Goal: Task Accomplishment & Management: Complete application form

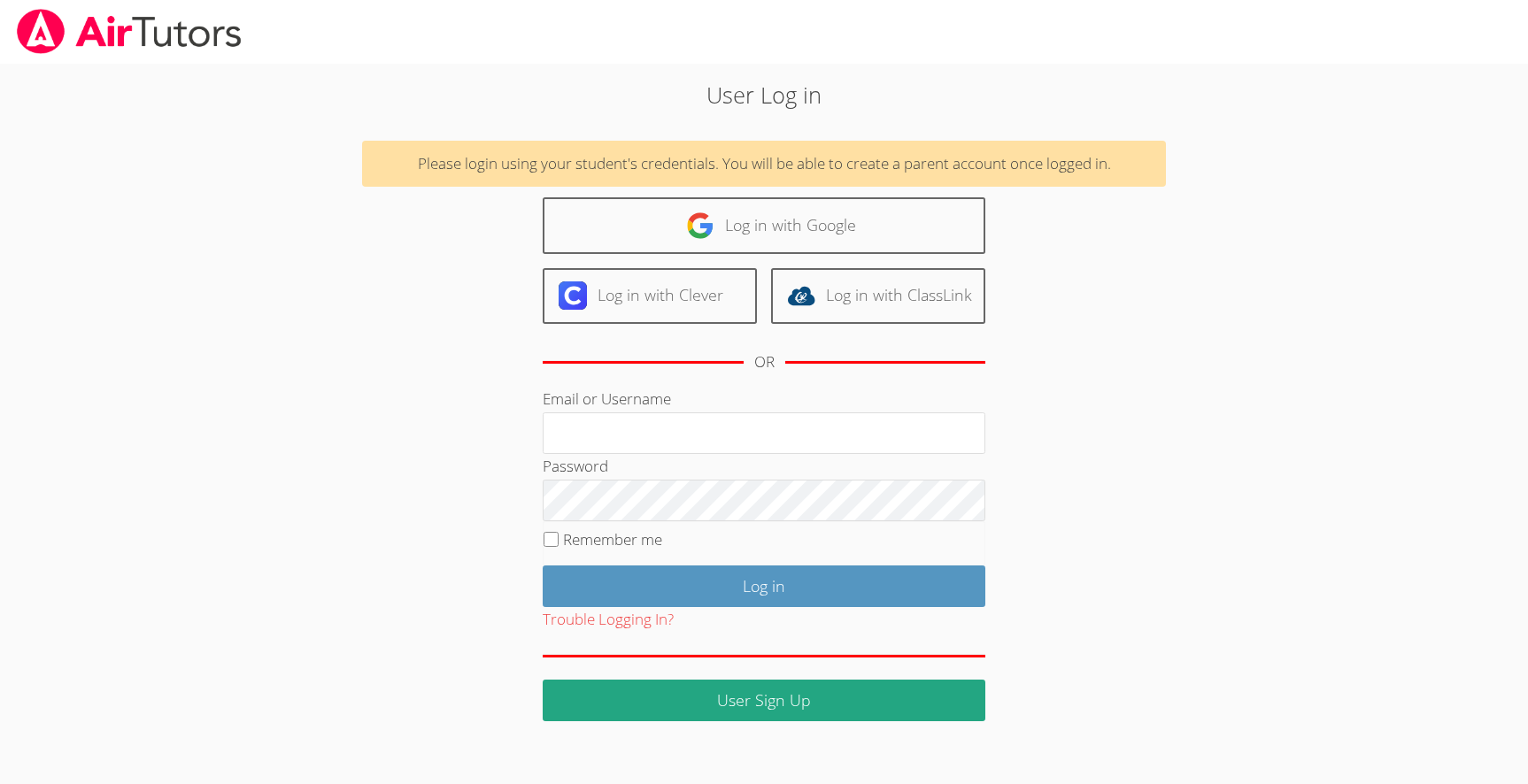
type input "nunez.neliam@gmail.com"
click at [547, 533] on input "Remember me" at bounding box center [551, 539] width 15 height 15
checkbox input "true"
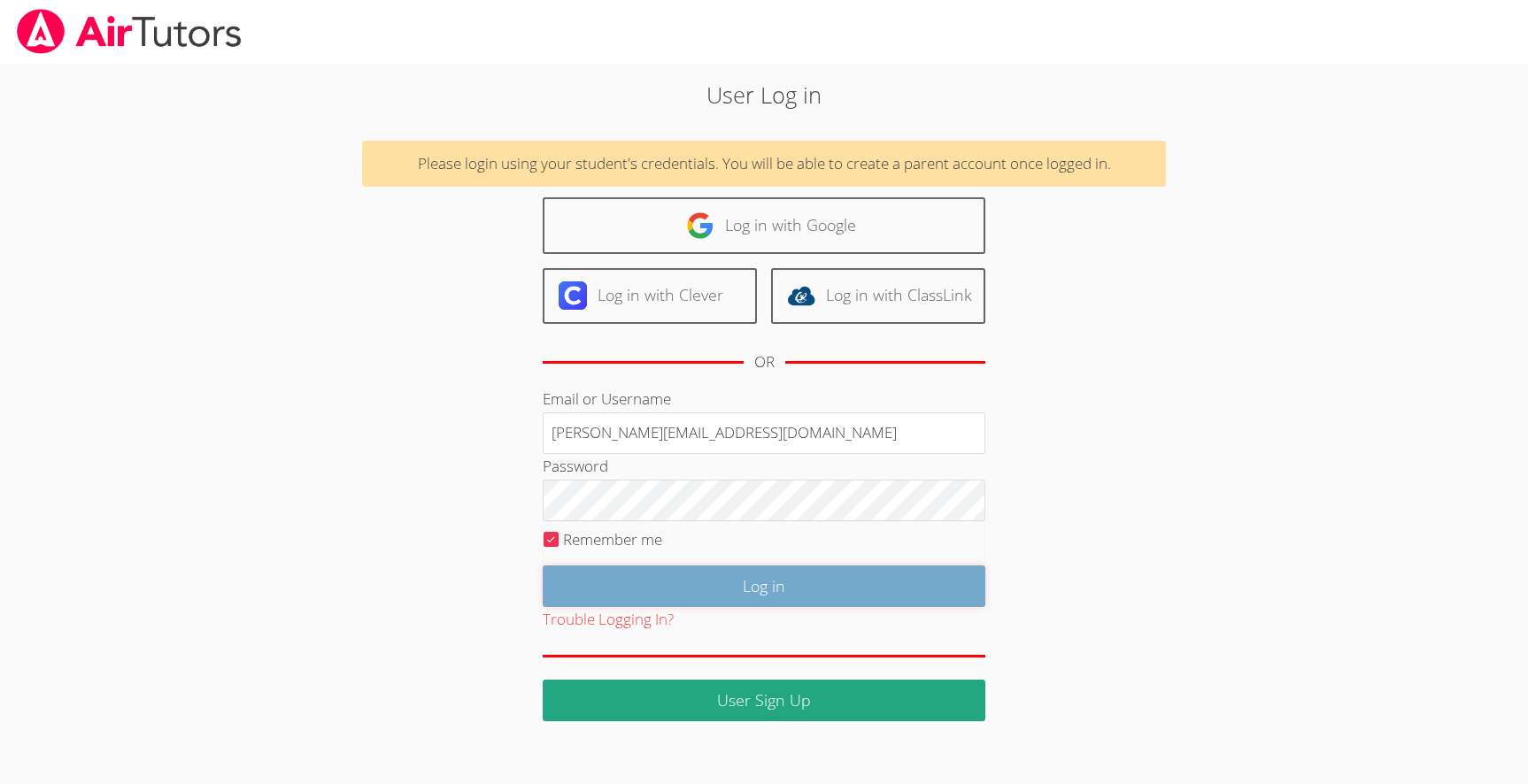
click at [726, 585] on input "Log in" at bounding box center [764, 585] width 443 height 42
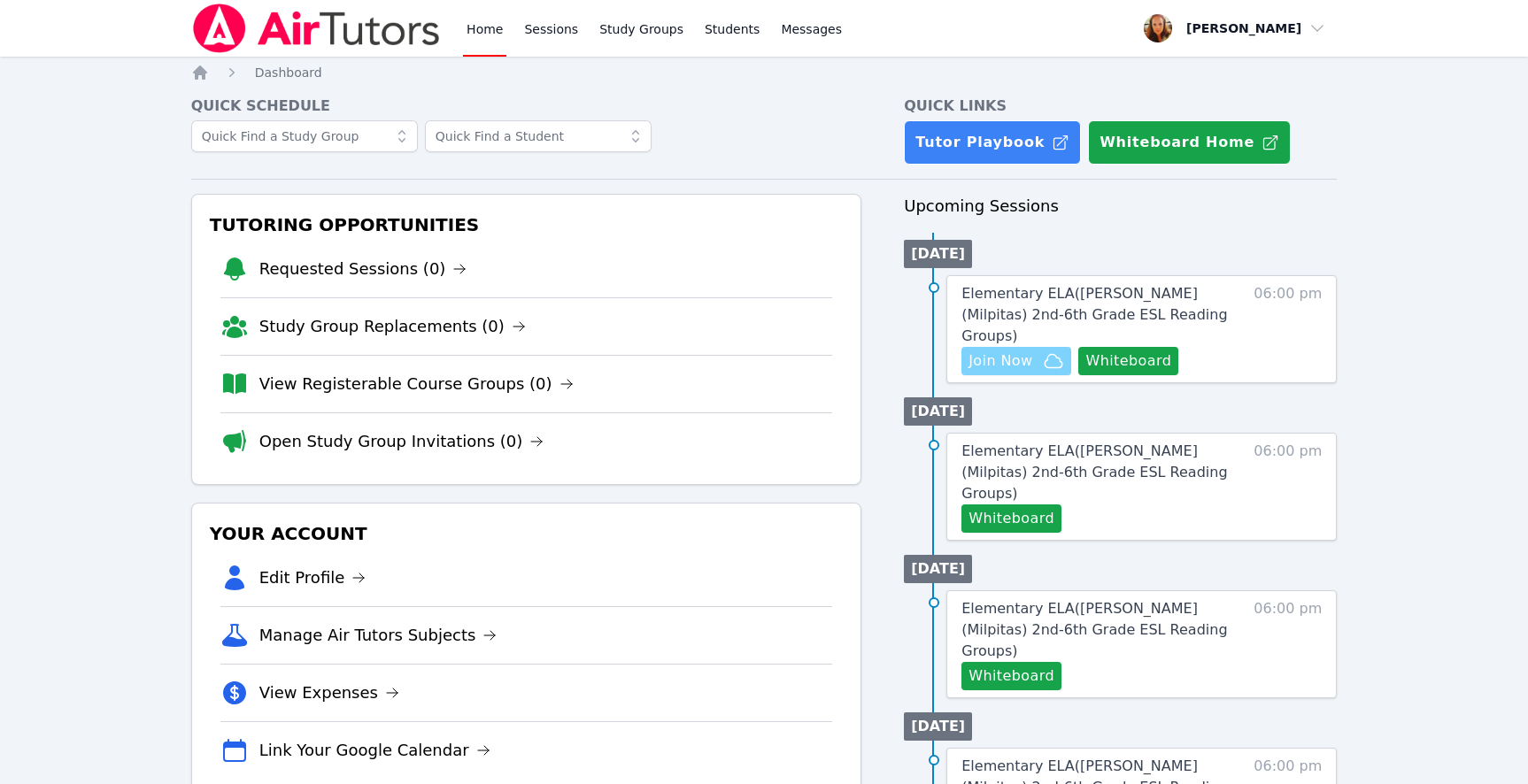
click at [994, 351] on span "Join Now" at bounding box center [1000, 361] width 64 height 21
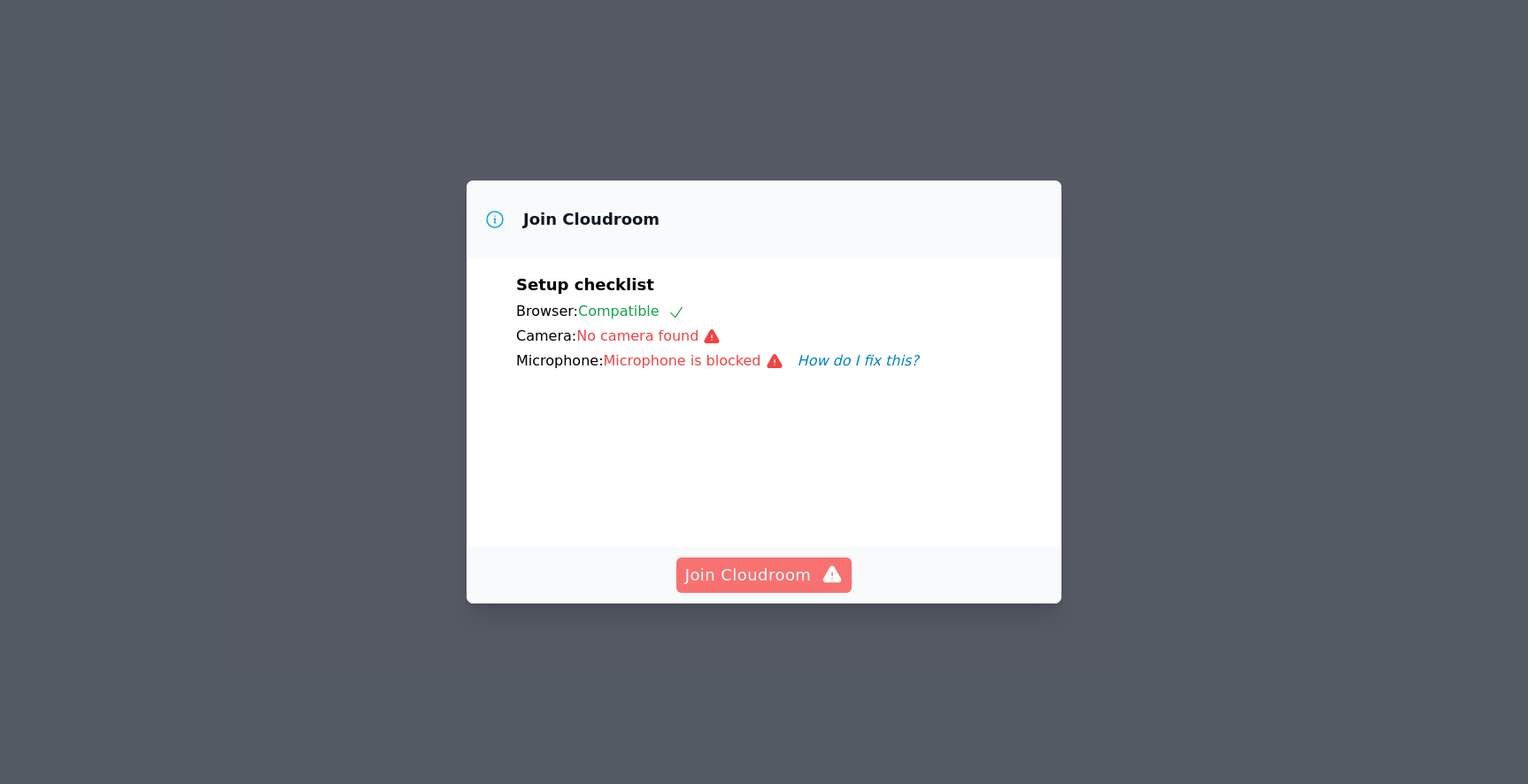
click at [753, 587] on span "Join Cloudroom" at bounding box center [764, 575] width 159 height 25
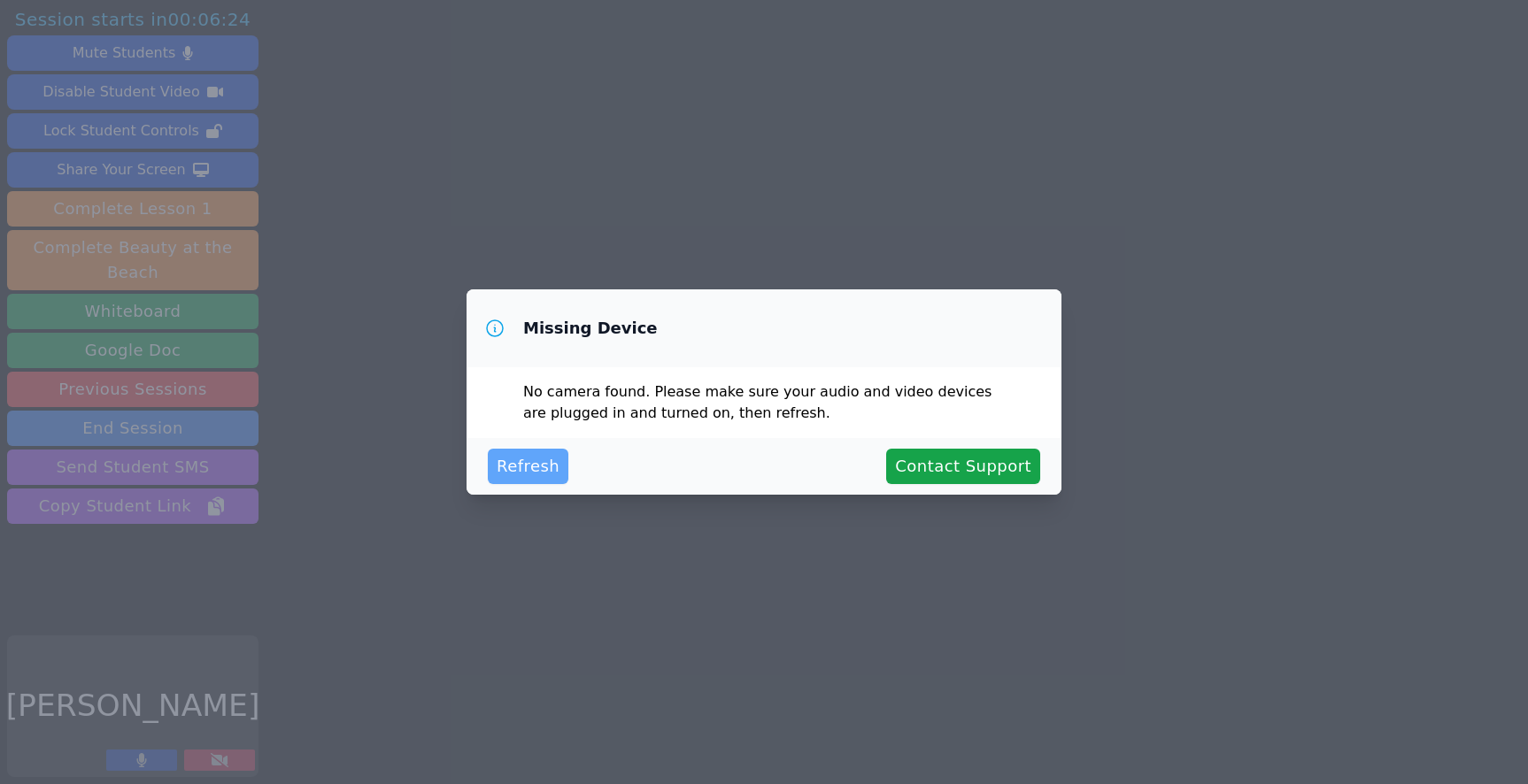
click at [524, 461] on span "Refresh" at bounding box center [528, 466] width 63 height 25
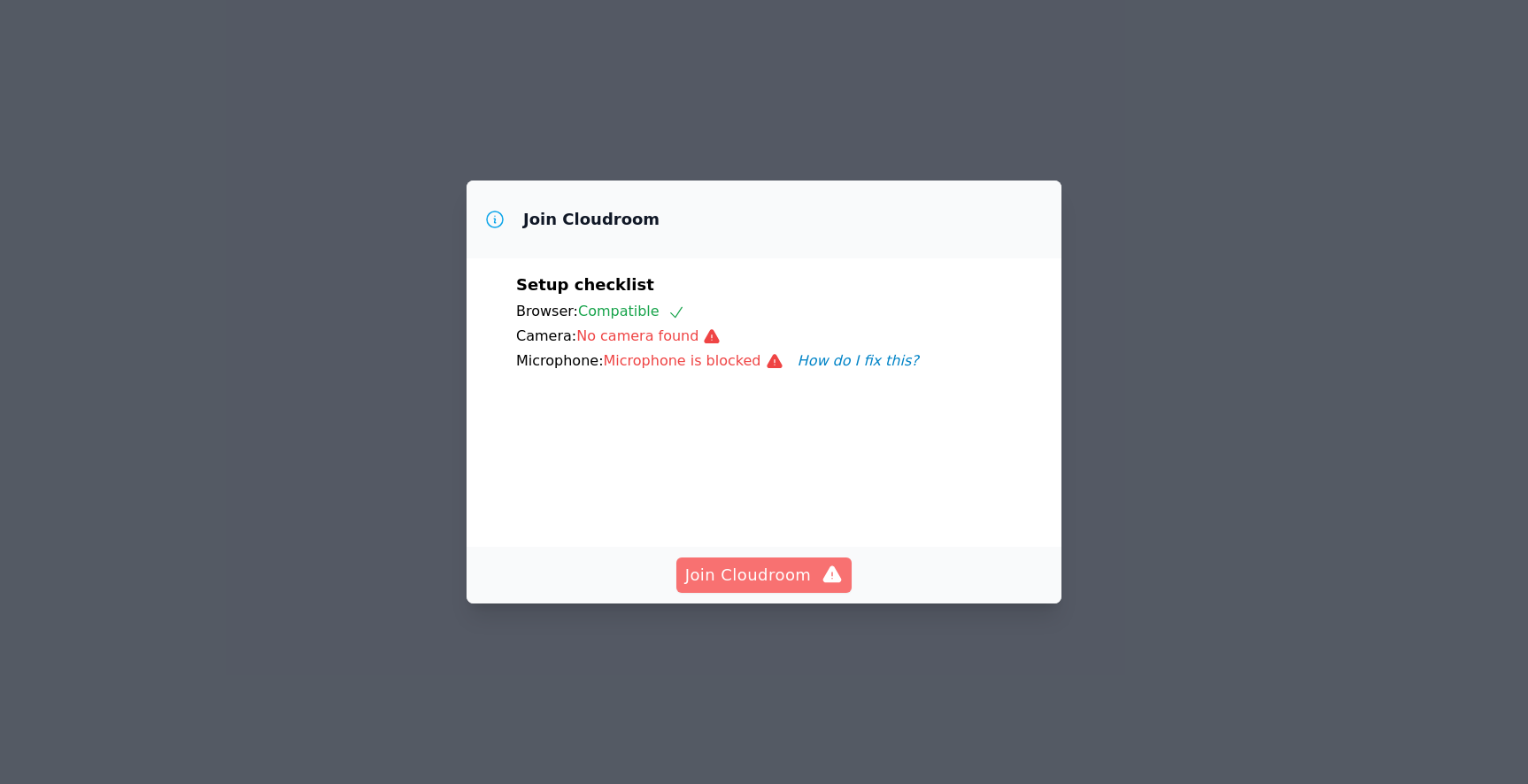
click at [773, 587] on span "Join Cloudroom" at bounding box center [764, 575] width 159 height 25
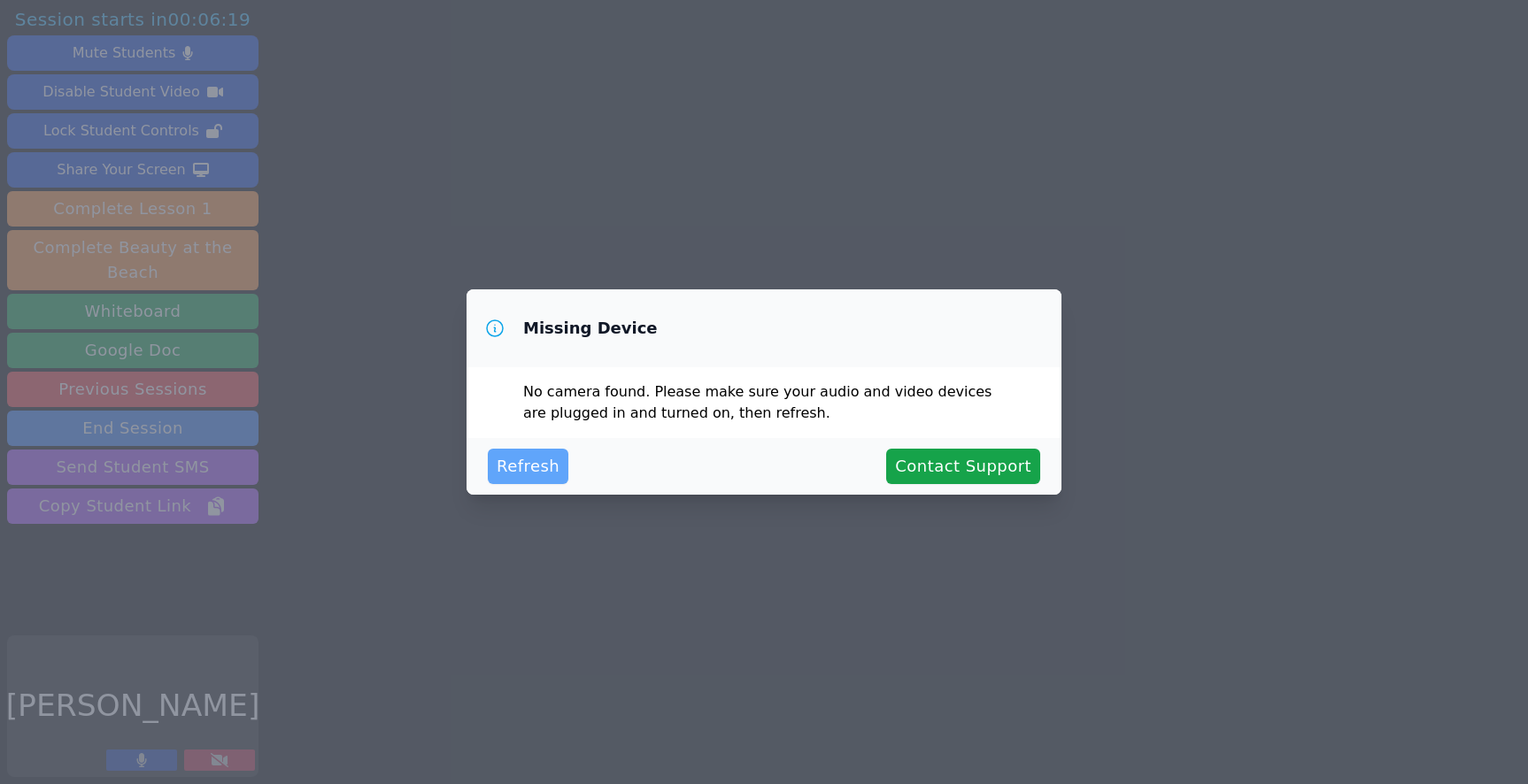
click at [519, 478] on span "Refresh" at bounding box center [528, 466] width 63 height 25
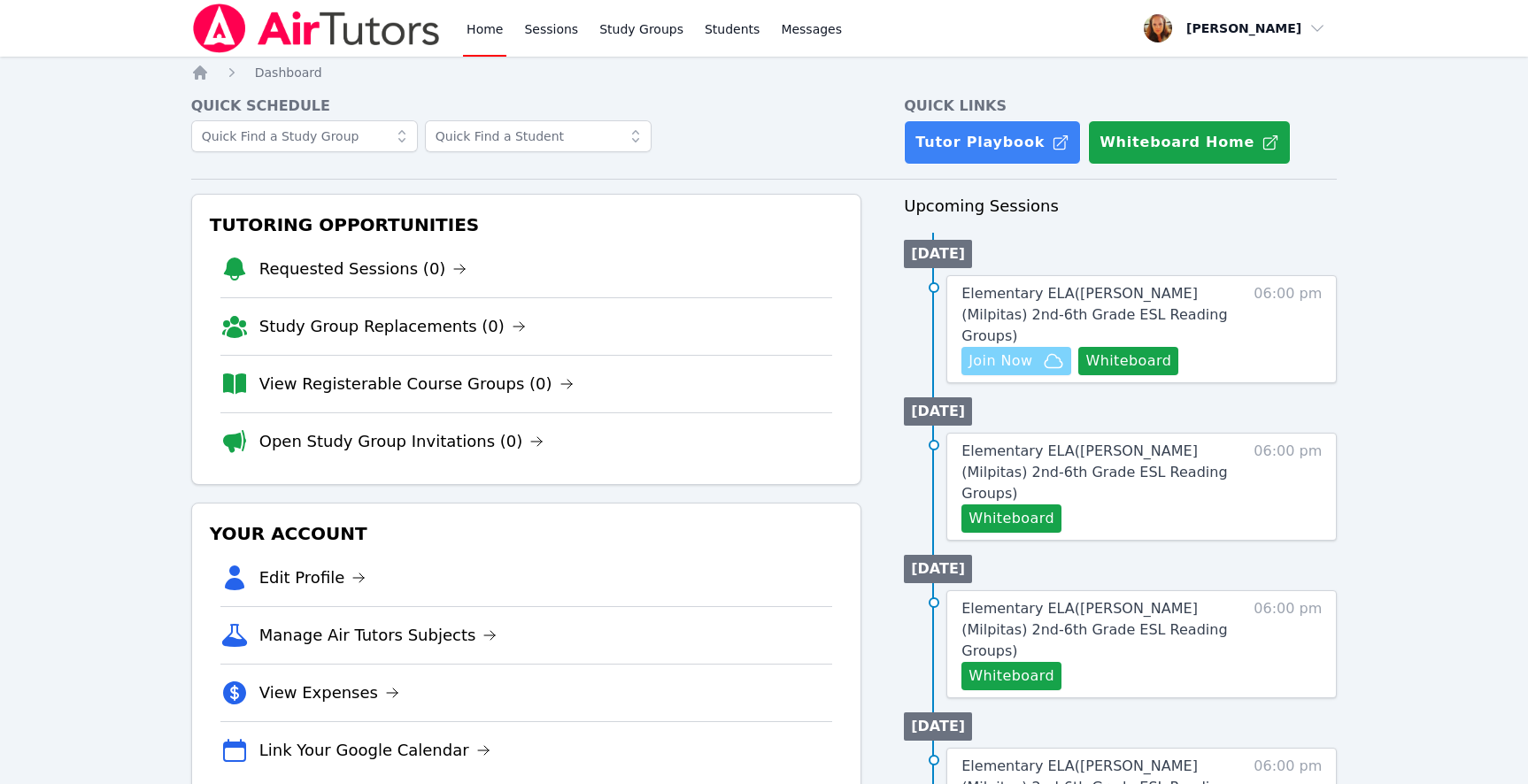
click at [991, 351] on span "Join Now" at bounding box center [1000, 361] width 64 height 21
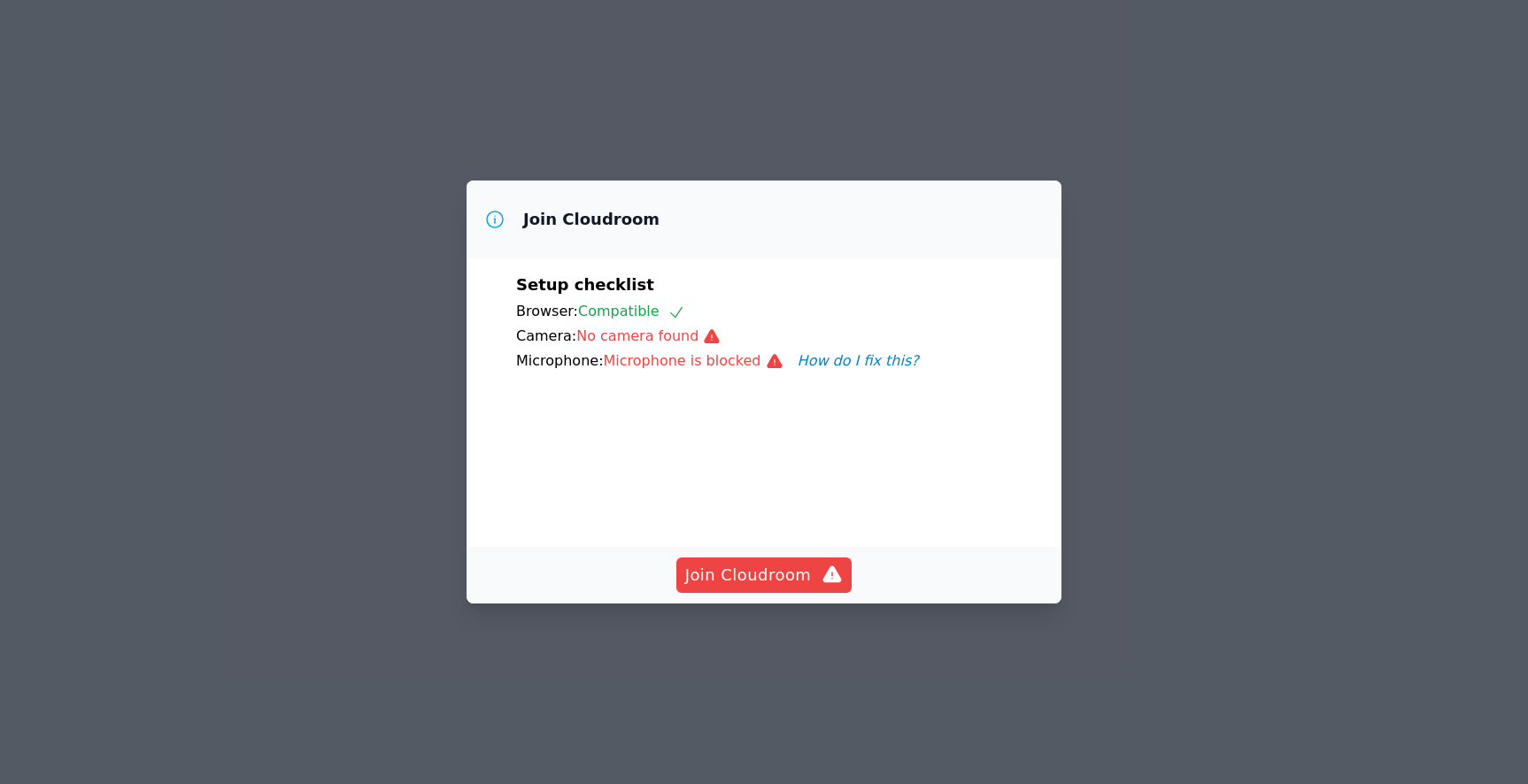
click at [821, 351] on button "How do I fix this?" at bounding box center [858, 361] width 122 height 21
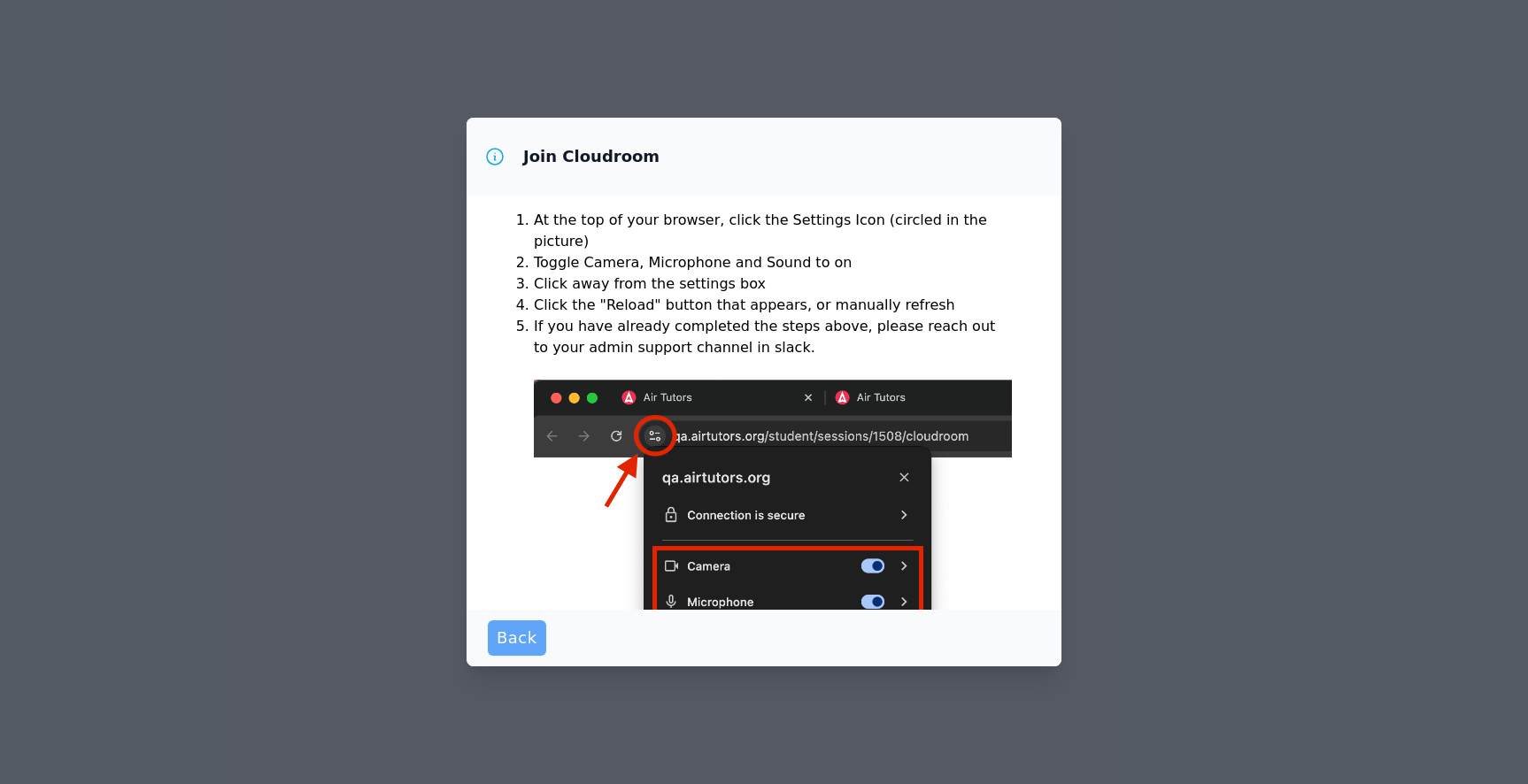
click at [518, 642] on span "Back" at bounding box center [517, 637] width 41 height 25
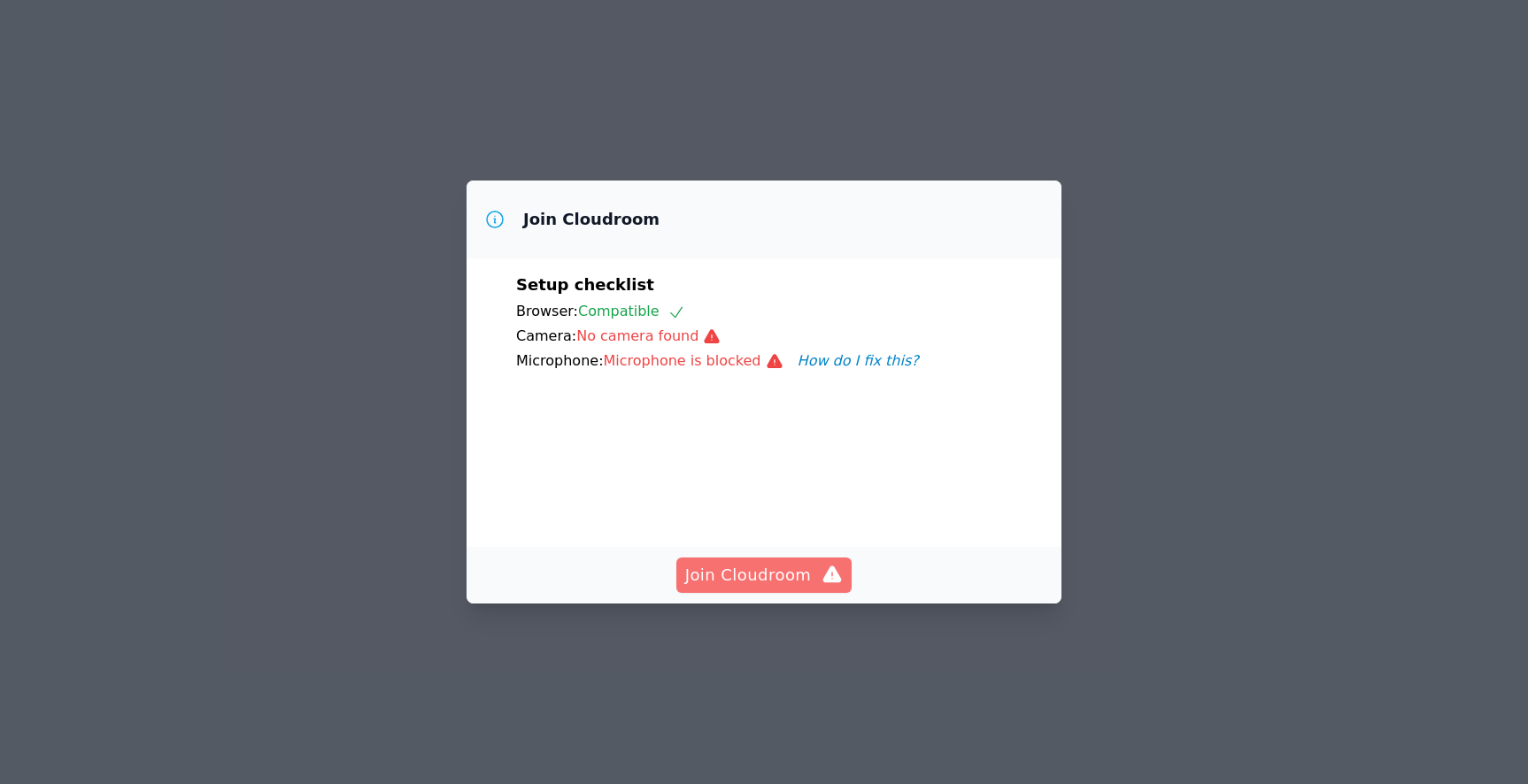
click at [766, 587] on span "Join Cloudroom" at bounding box center [764, 575] width 159 height 25
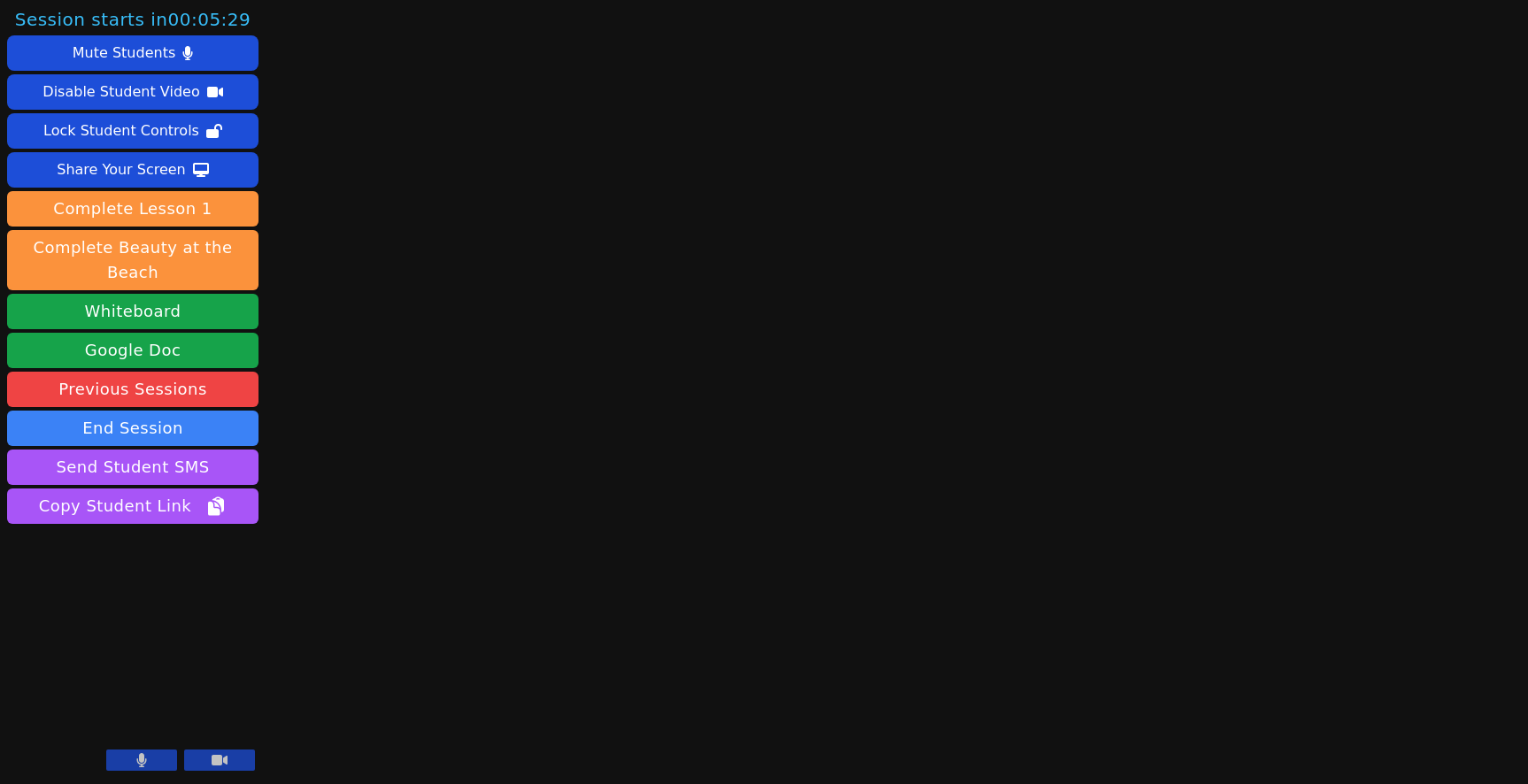
click at [227, 755] on button at bounding box center [219, 760] width 71 height 21
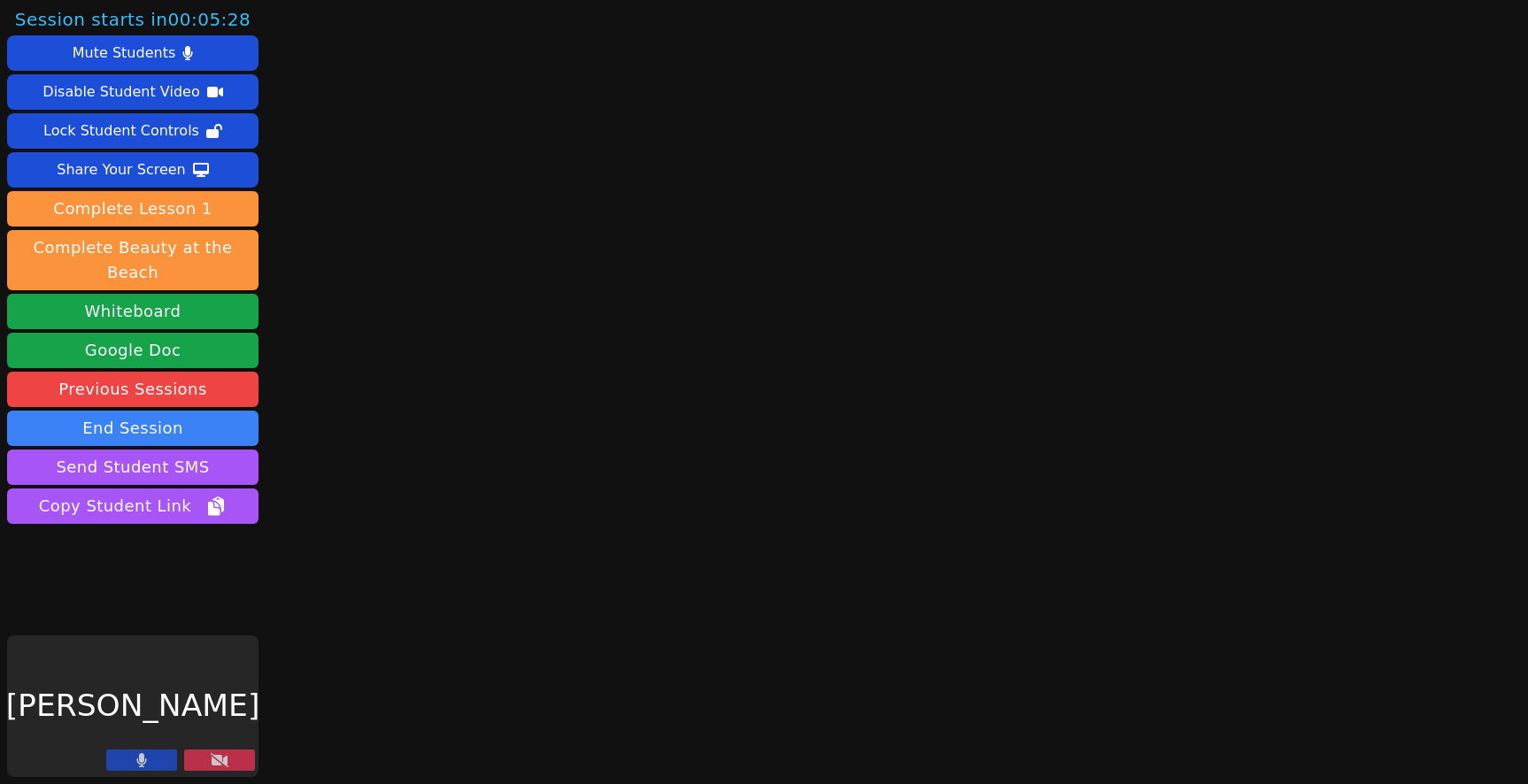
click at [165, 756] on button at bounding box center [141, 760] width 71 height 21
click at [227, 758] on icon at bounding box center [219, 760] width 18 height 14
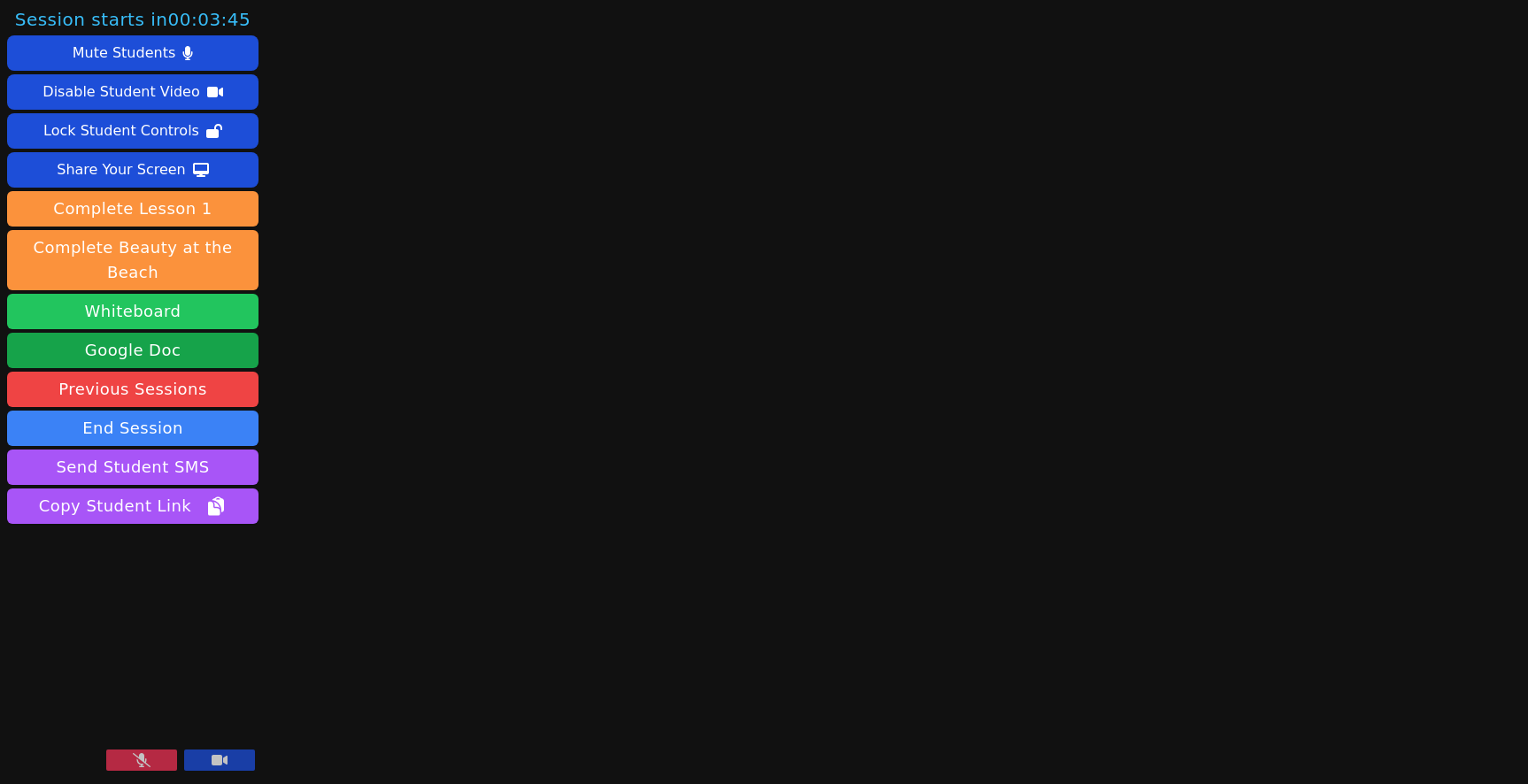
click at [161, 294] on button "Whiteboard" at bounding box center [133, 312] width 252 height 35
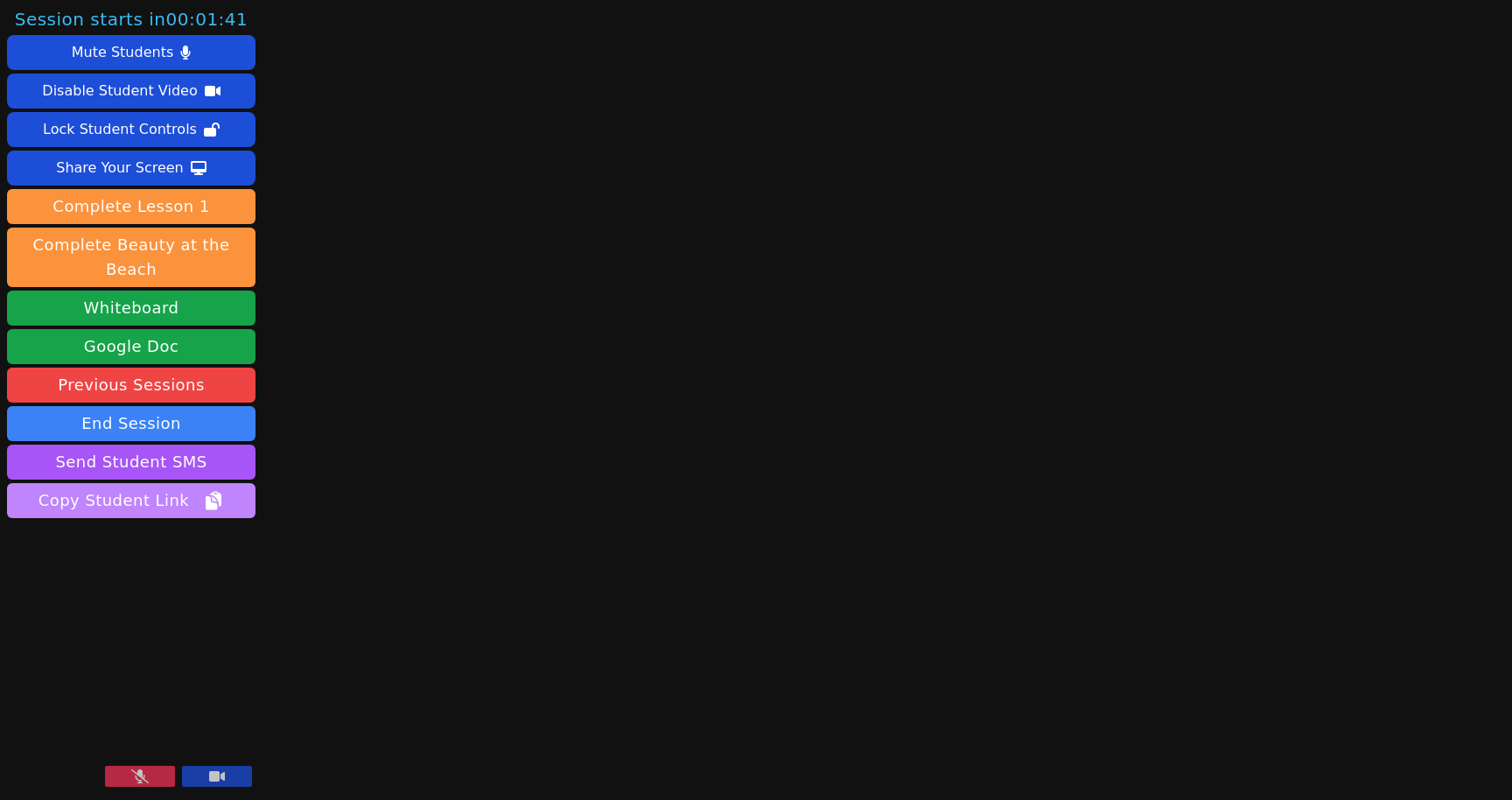
click at [173, 488] on span "Copy Student Link" at bounding box center [131, 500] width 185 height 25
click at [137, 488] on span "Link copied!" at bounding box center [131, 500] width 136 height 25
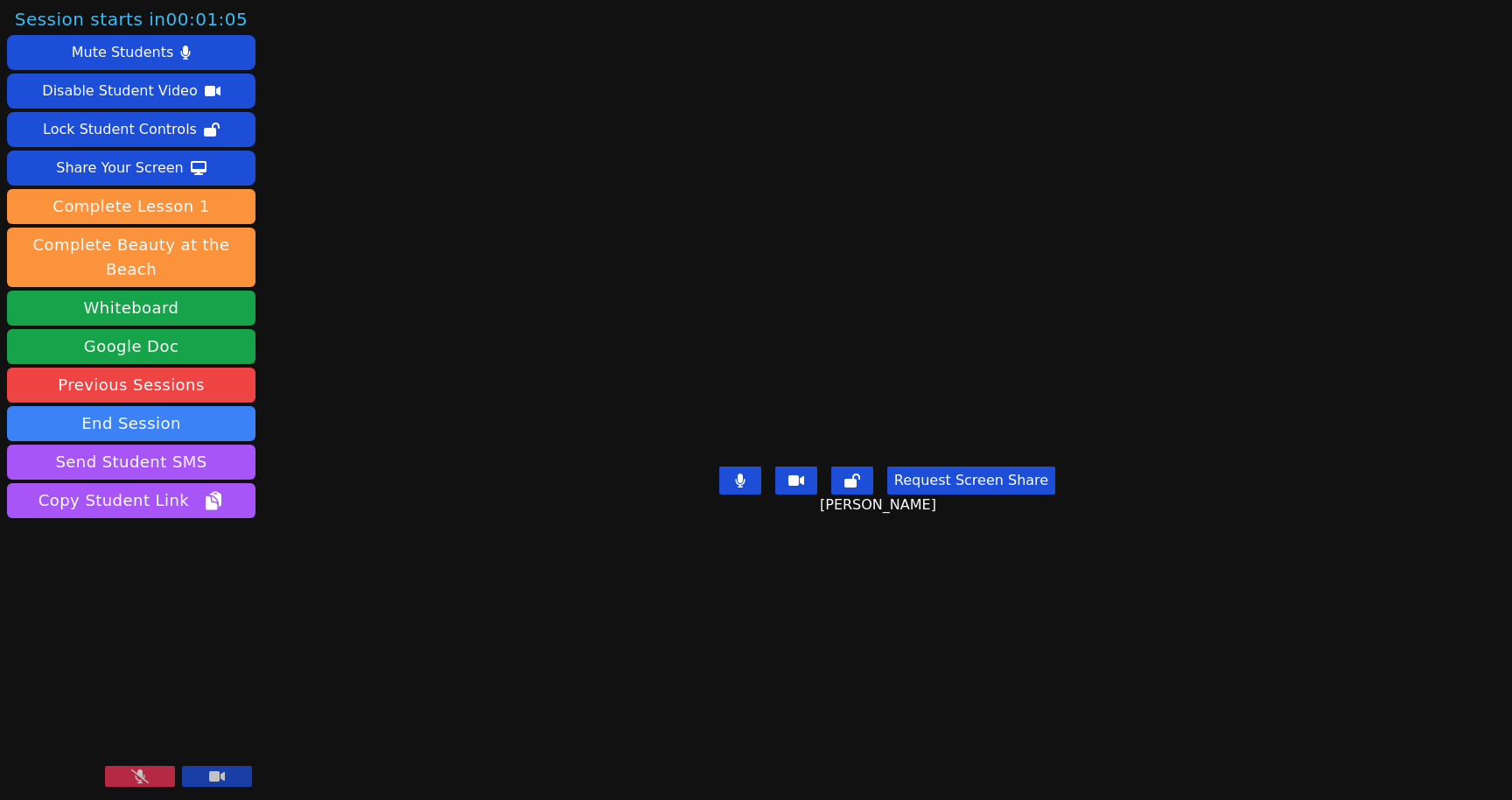
click at [155, 774] on button at bounding box center [139, 776] width 70 height 21
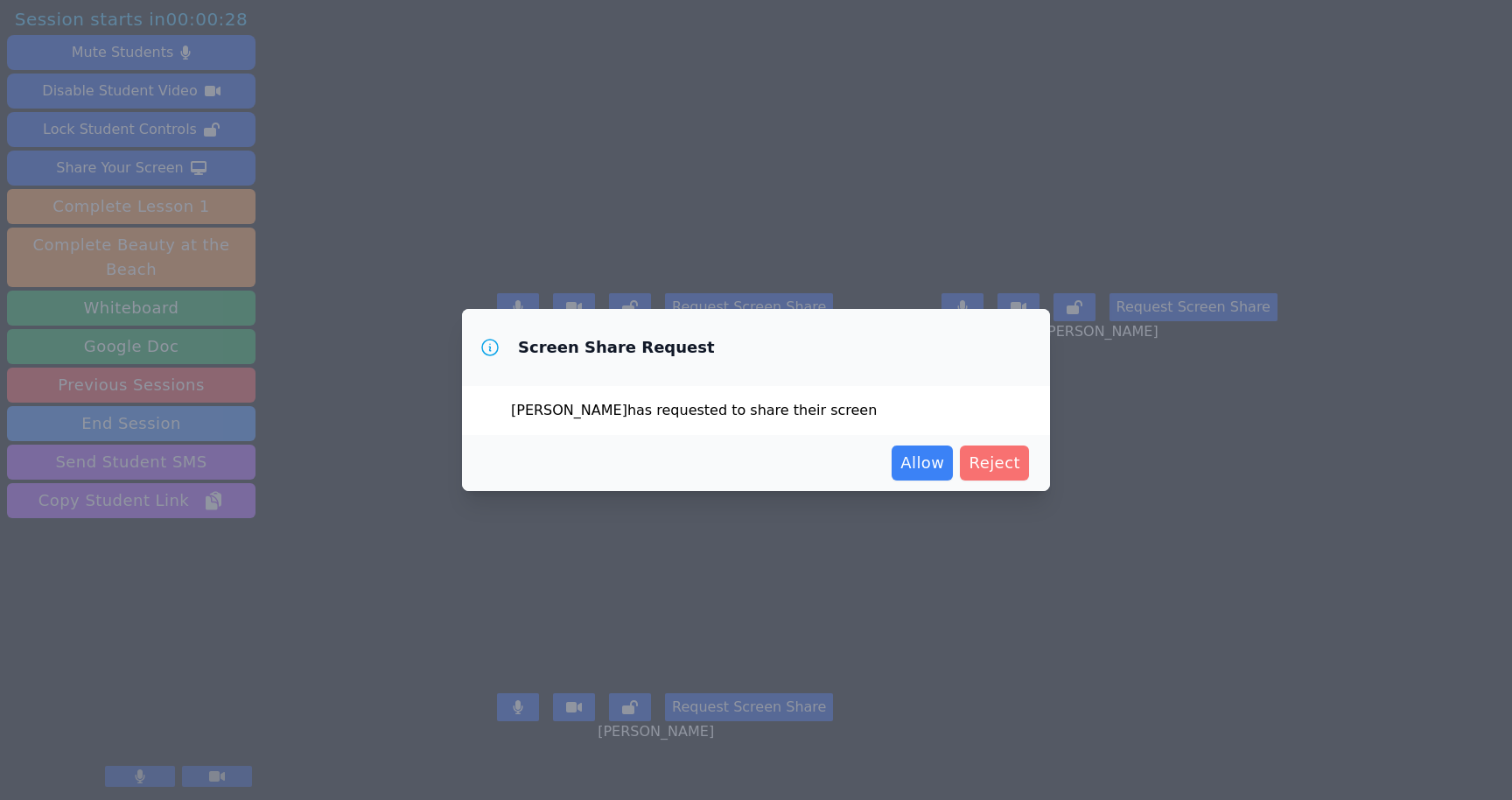
click at [995, 462] on span "Reject" at bounding box center [995, 462] width 51 height 25
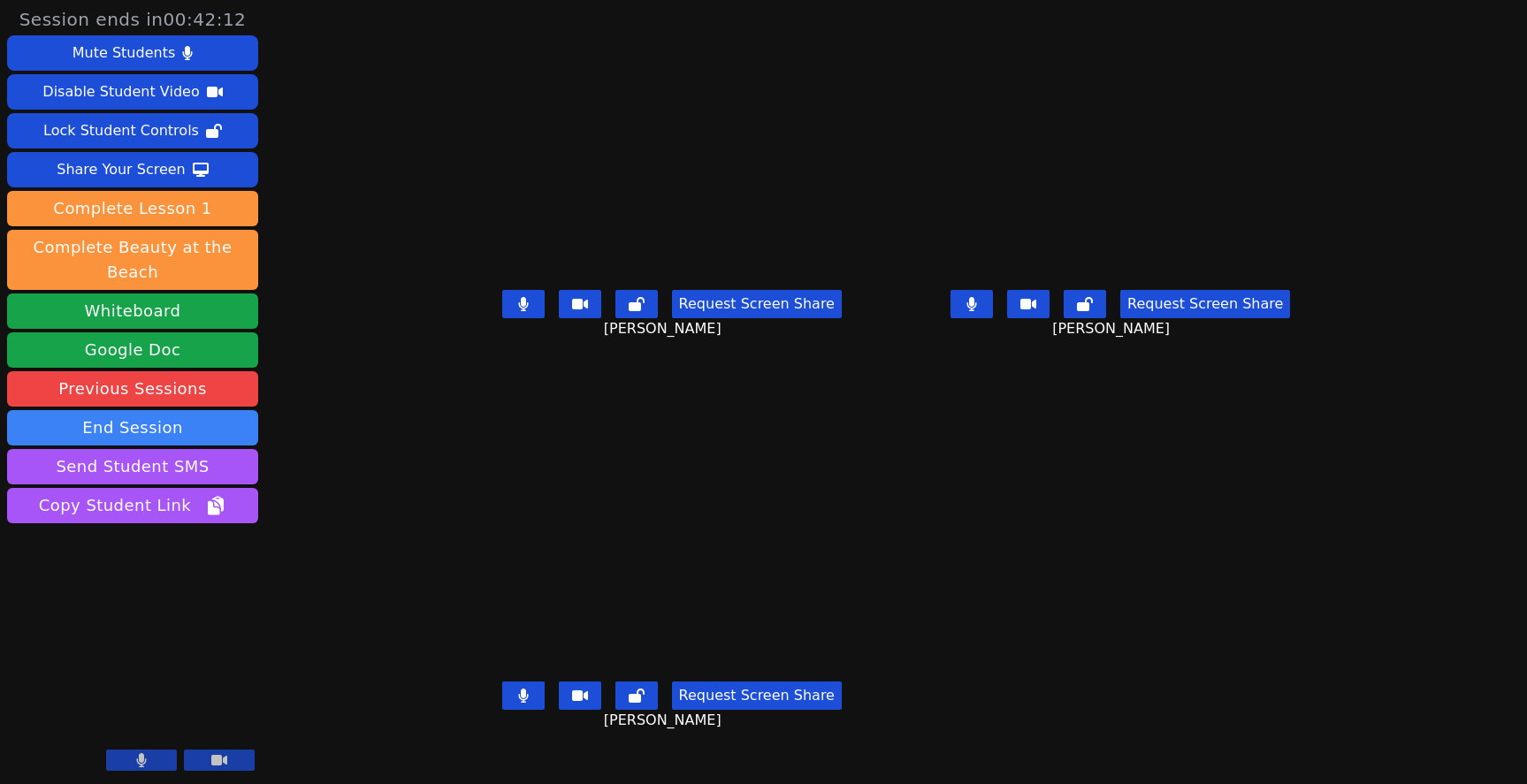
click at [148, 756] on button at bounding box center [141, 760] width 70 height 21
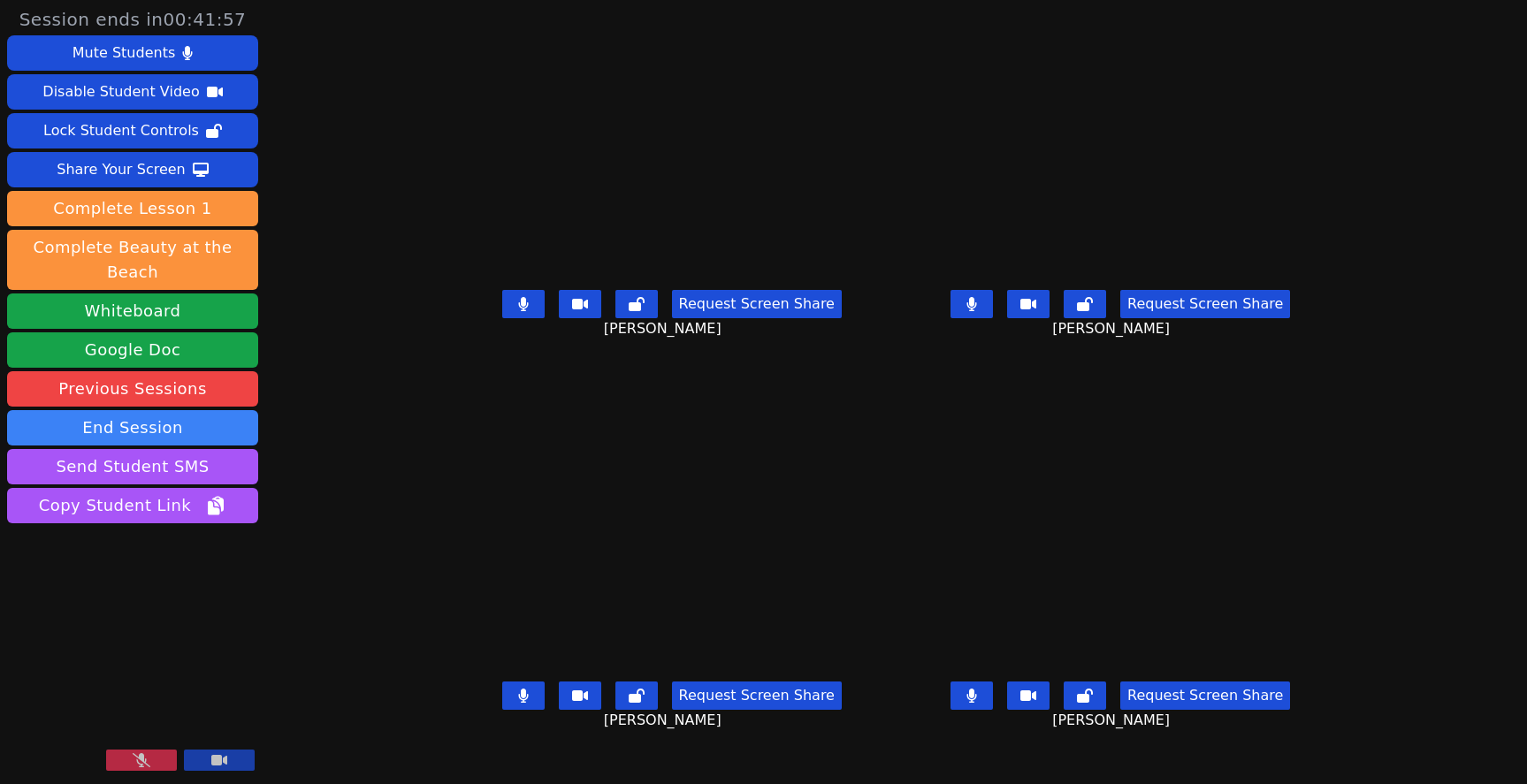
click at [136, 760] on icon at bounding box center [141, 760] width 18 height 14
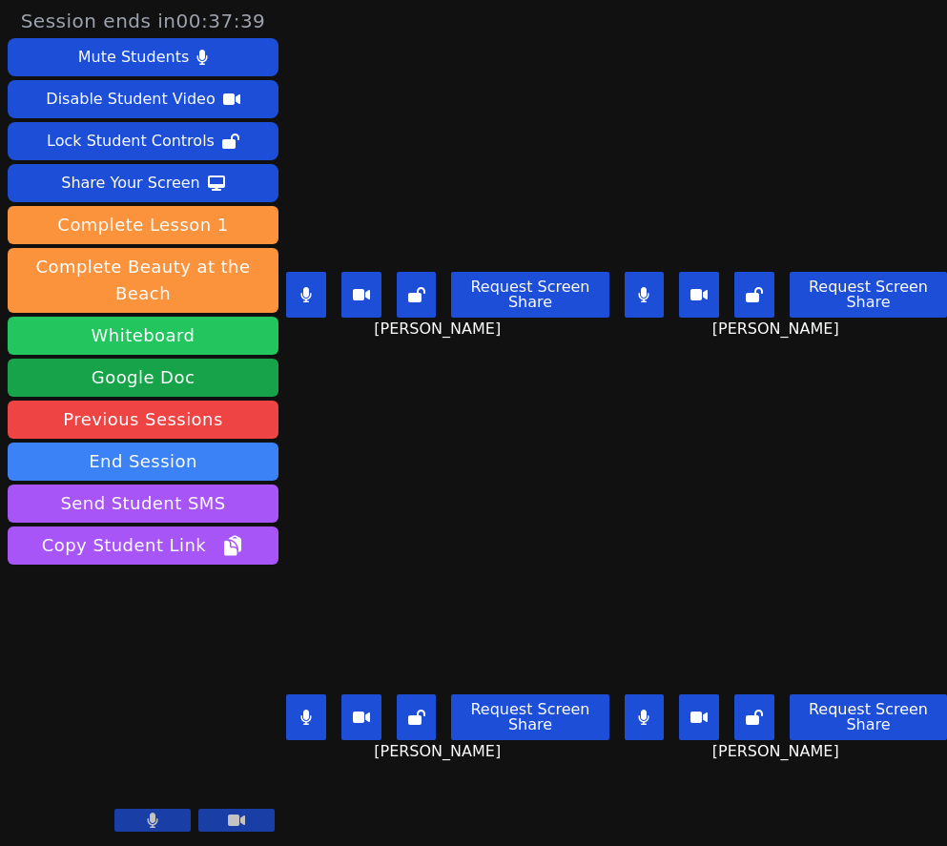
click at [230, 317] on button "Whiteboard" at bounding box center [143, 336] width 271 height 38
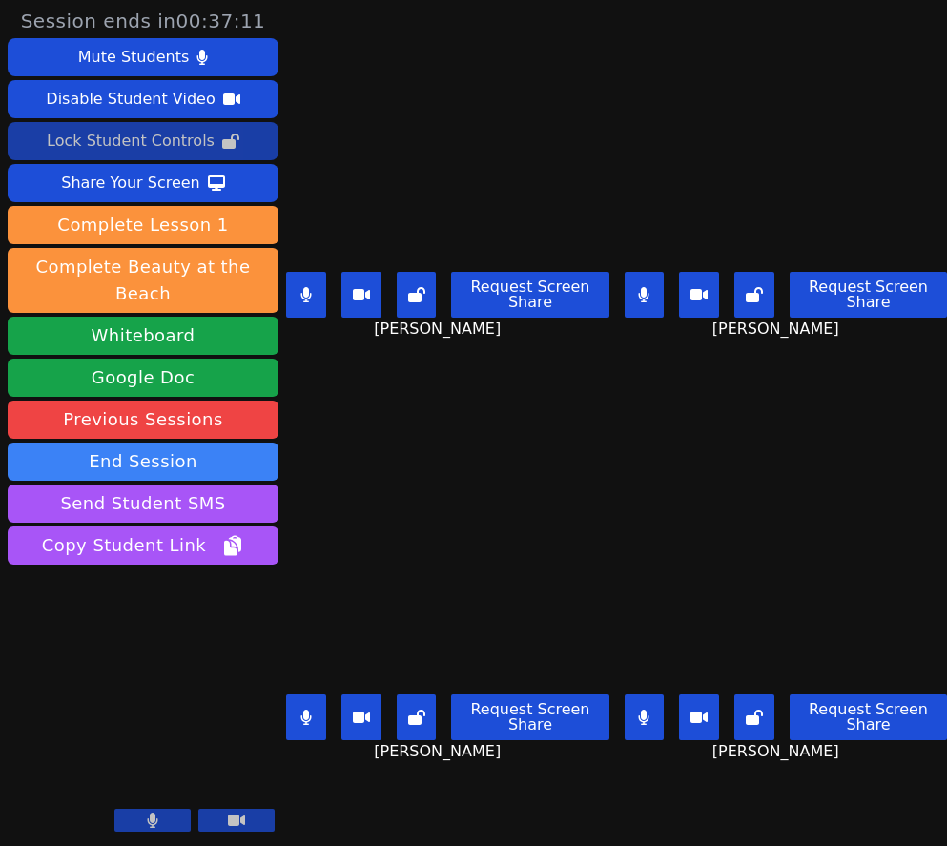
click at [223, 141] on icon at bounding box center [230, 141] width 17 height 15
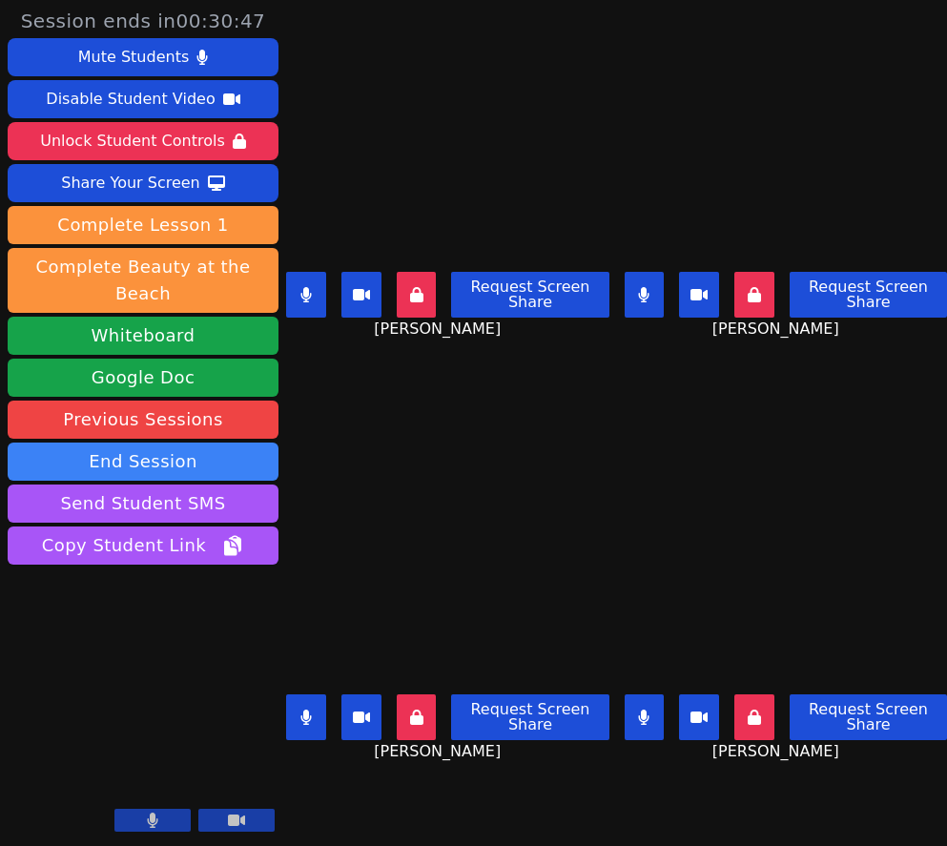
click at [654, 713] on button at bounding box center [645, 717] width 40 height 46
click at [653, 713] on icon at bounding box center [643, 717] width 19 height 15
click at [655, 300] on button at bounding box center [645, 295] width 40 height 46
click at [316, 294] on button at bounding box center [306, 295] width 40 height 46
click at [308, 722] on icon at bounding box center [305, 717] width 10 height 15
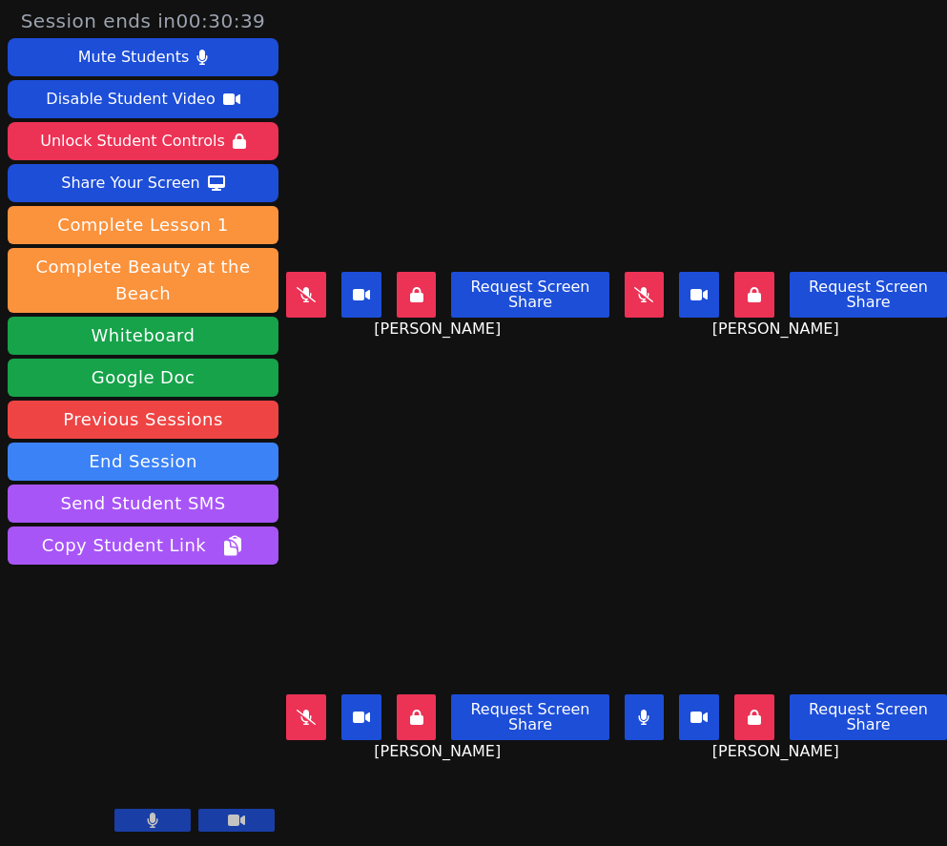
click at [662, 717] on button at bounding box center [645, 717] width 40 height 46
click at [312, 296] on icon at bounding box center [306, 294] width 19 height 15
click at [312, 296] on icon at bounding box center [305, 294] width 11 height 15
click at [305, 710] on icon at bounding box center [306, 717] width 19 height 15
click at [315, 310] on button at bounding box center [306, 295] width 40 height 46
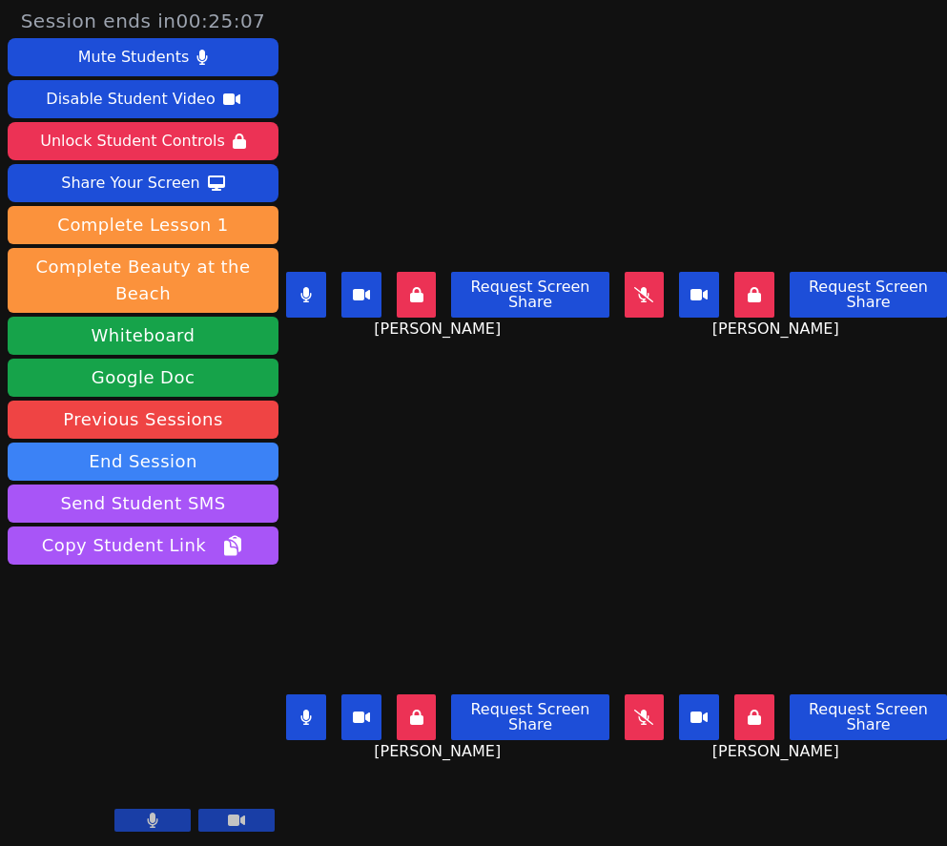
click at [642, 298] on icon at bounding box center [643, 294] width 19 height 15
click at [310, 292] on icon at bounding box center [305, 294] width 11 height 15
click at [658, 717] on button at bounding box center [645, 717] width 40 height 46
click at [312, 728] on button at bounding box center [306, 717] width 40 height 46
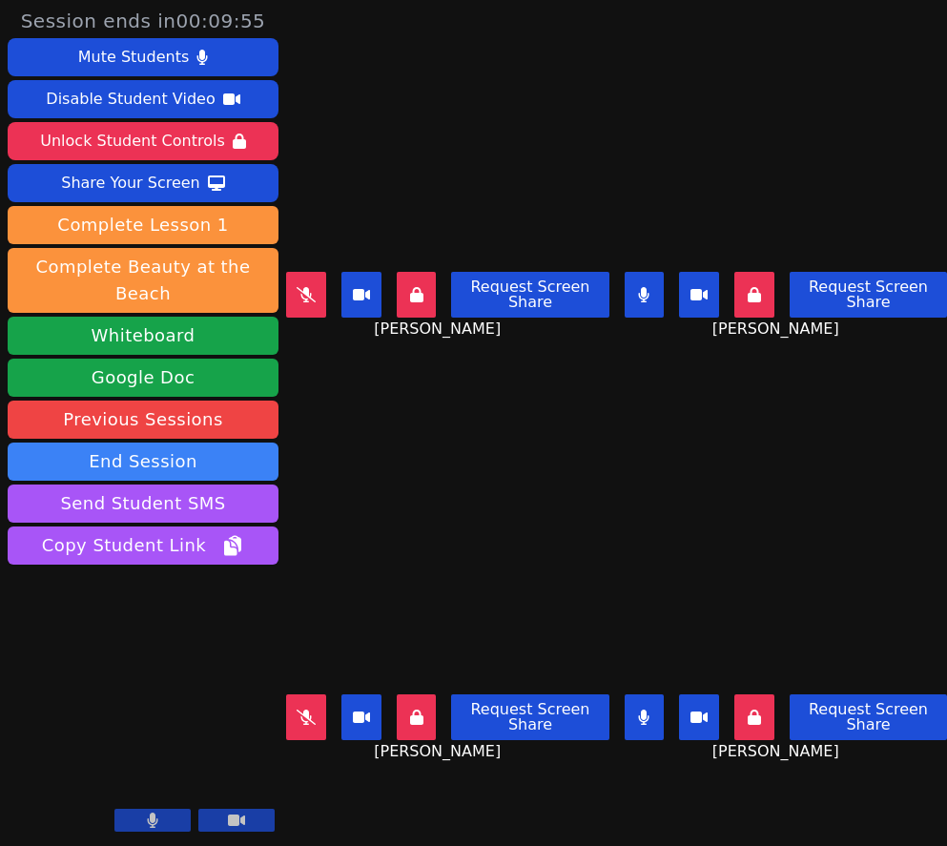
click at [319, 728] on button at bounding box center [306, 717] width 40 height 46
click at [307, 311] on button at bounding box center [306, 295] width 40 height 46
click at [649, 724] on icon at bounding box center [643, 717] width 11 height 15
click at [646, 295] on icon at bounding box center [644, 294] width 10 height 15
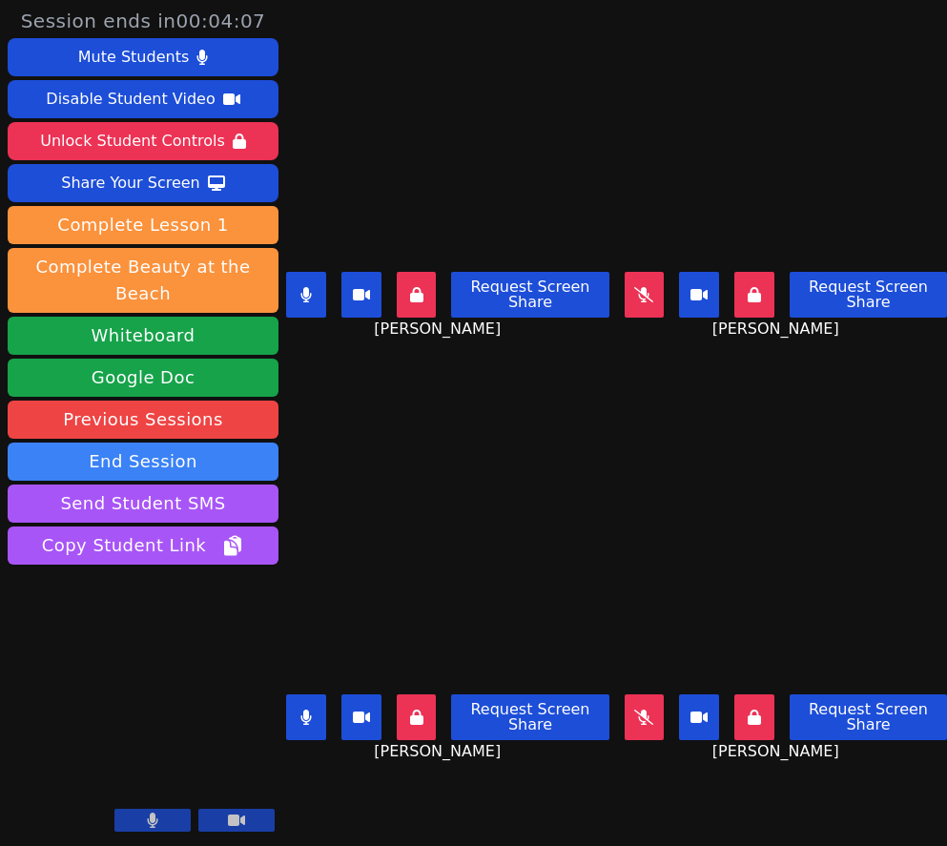
click at [651, 716] on icon at bounding box center [643, 717] width 19 height 15
click at [301, 300] on icon at bounding box center [305, 294] width 11 height 15
click at [308, 721] on icon at bounding box center [305, 717] width 10 height 15
click at [661, 714] on button at bounding box center [645, 717] width 40 height 46
click at [309, 718] on icon at bounding box center [306, 717] width 19 height 15
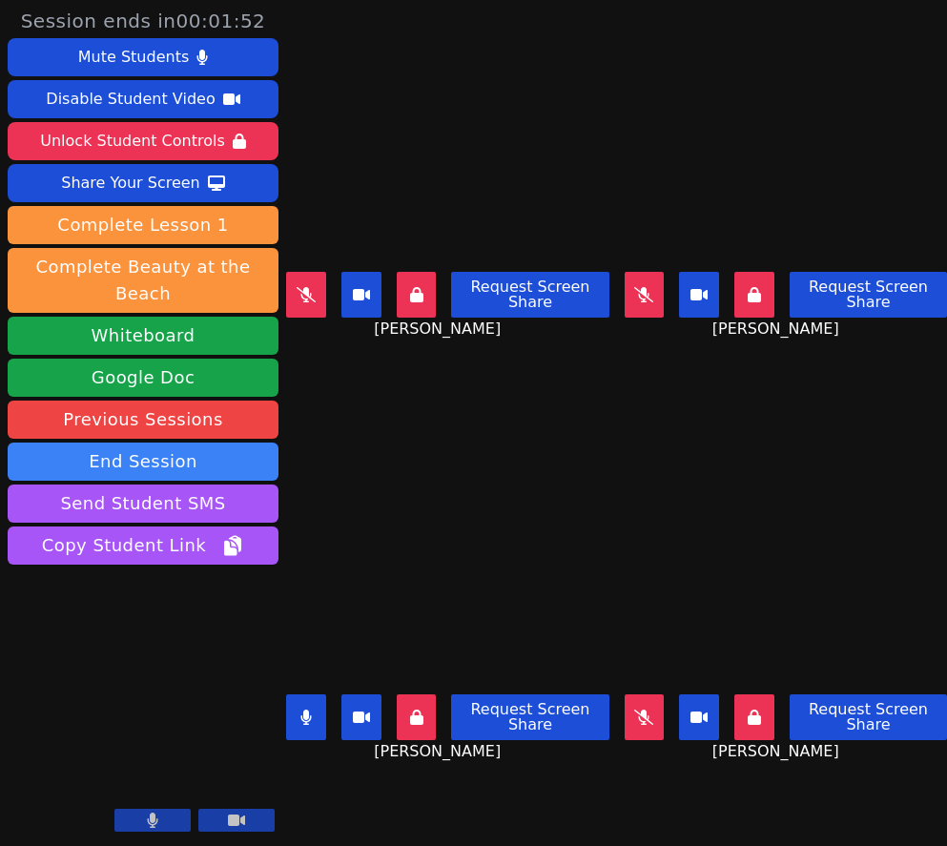
click at [647, 714] on icon at bounding box center [643, 717] width 19 height 15
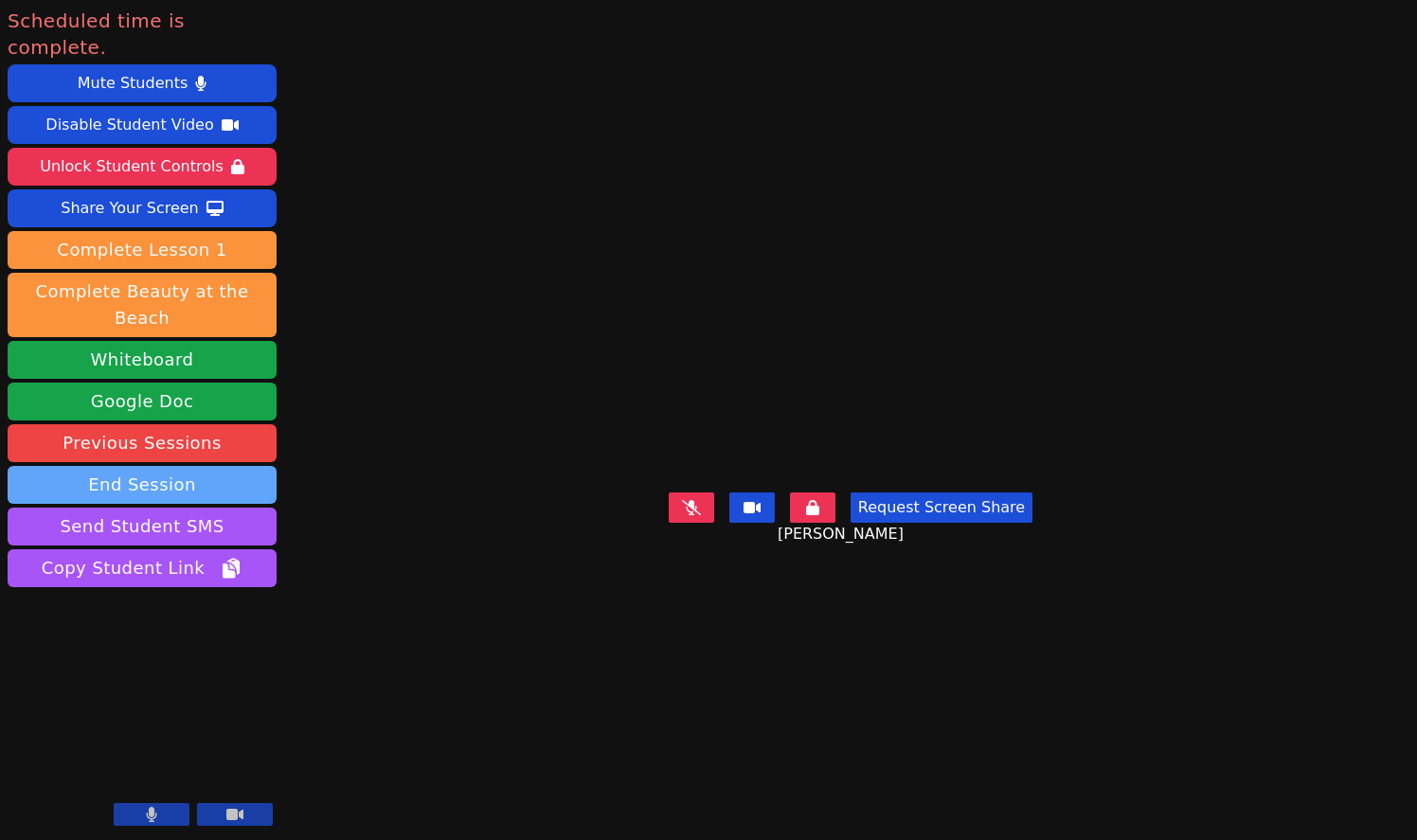
click at [195, 466] on button "End Session" at bounding box center [142, 485] width 269 height 38
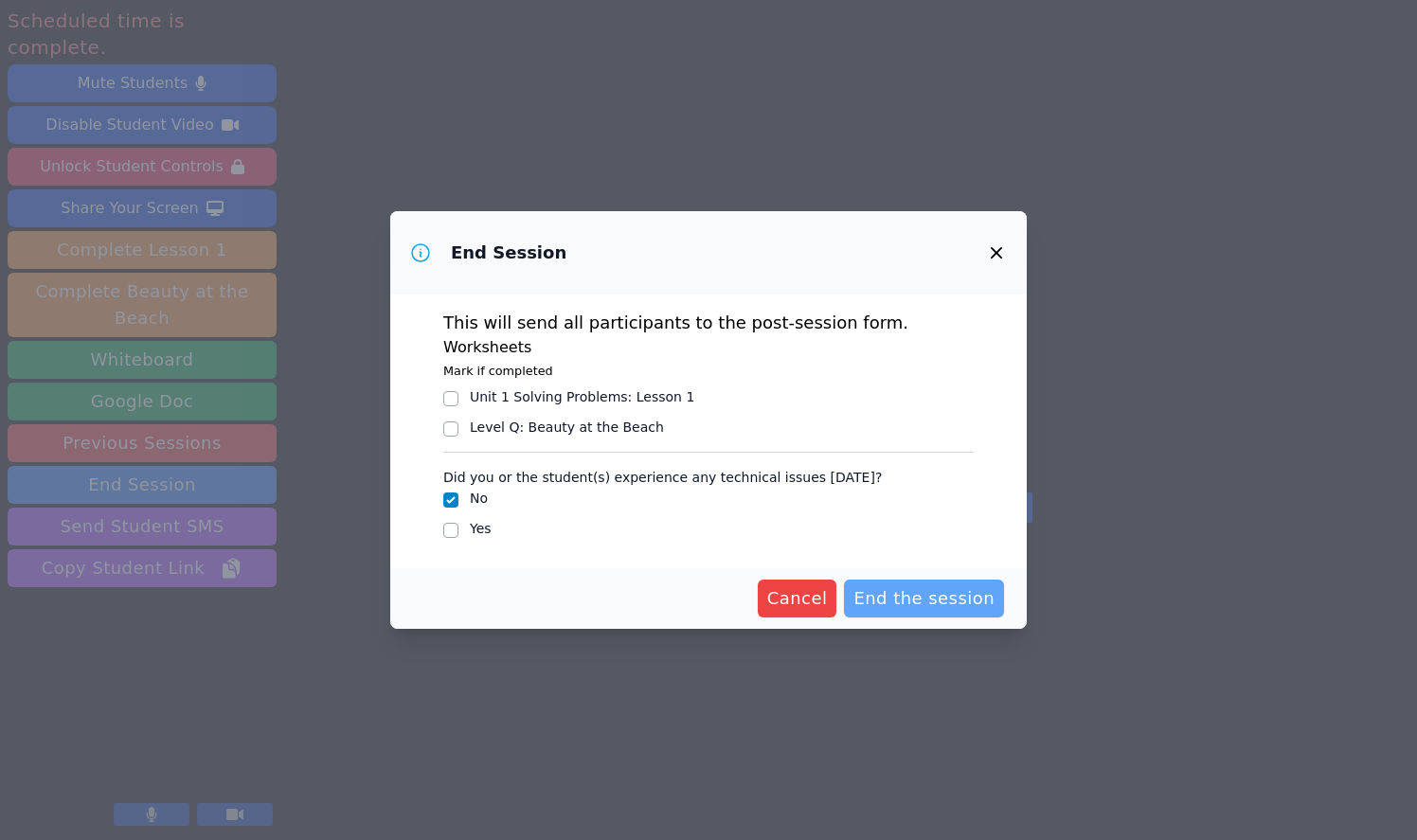
click at [906, 598] on span "End the session" at bounding box center [923, 598] width 141 height 27
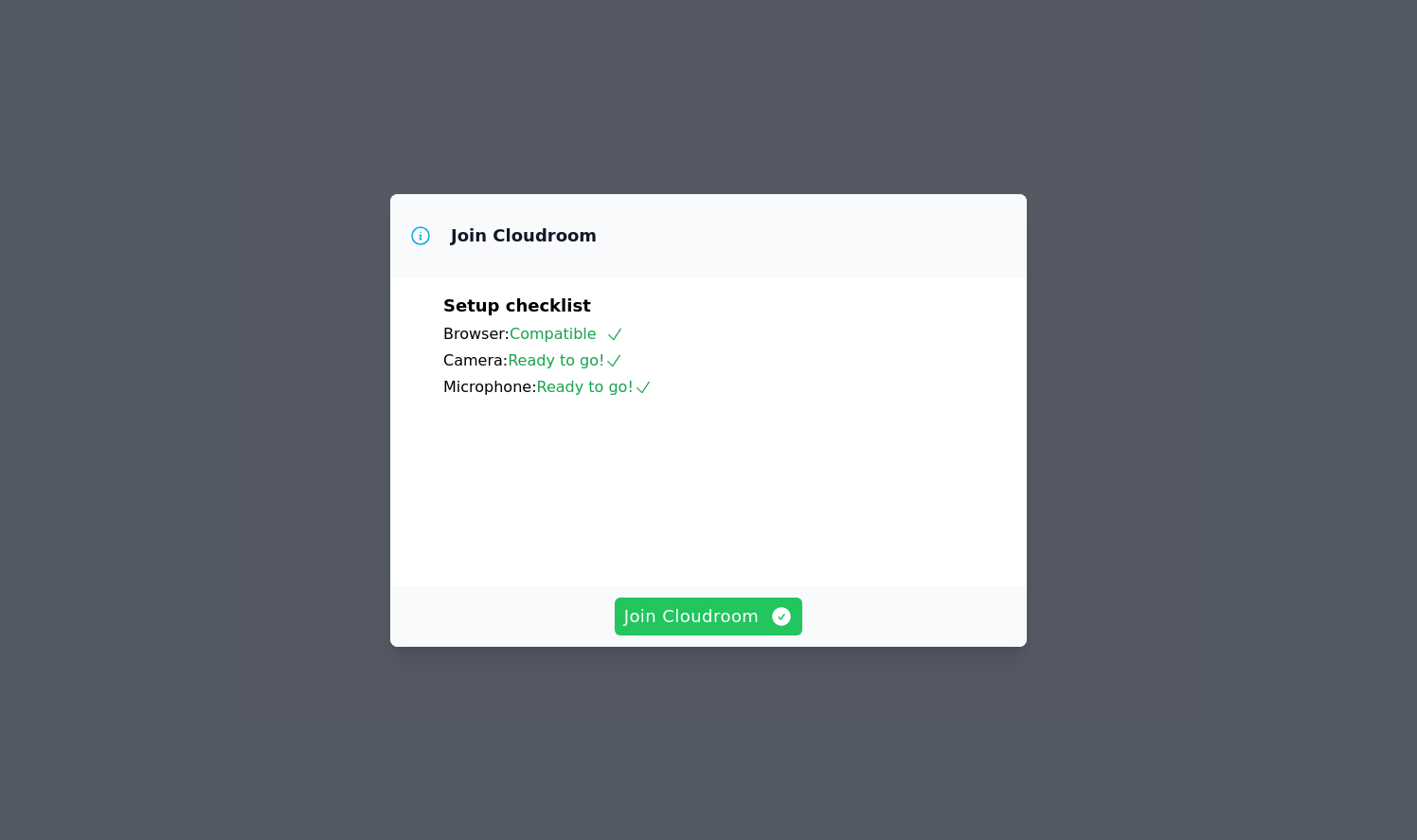
click at [724, 630] on span "Join Cloudroom" at bounding box center [709, 617] width 170 height 27
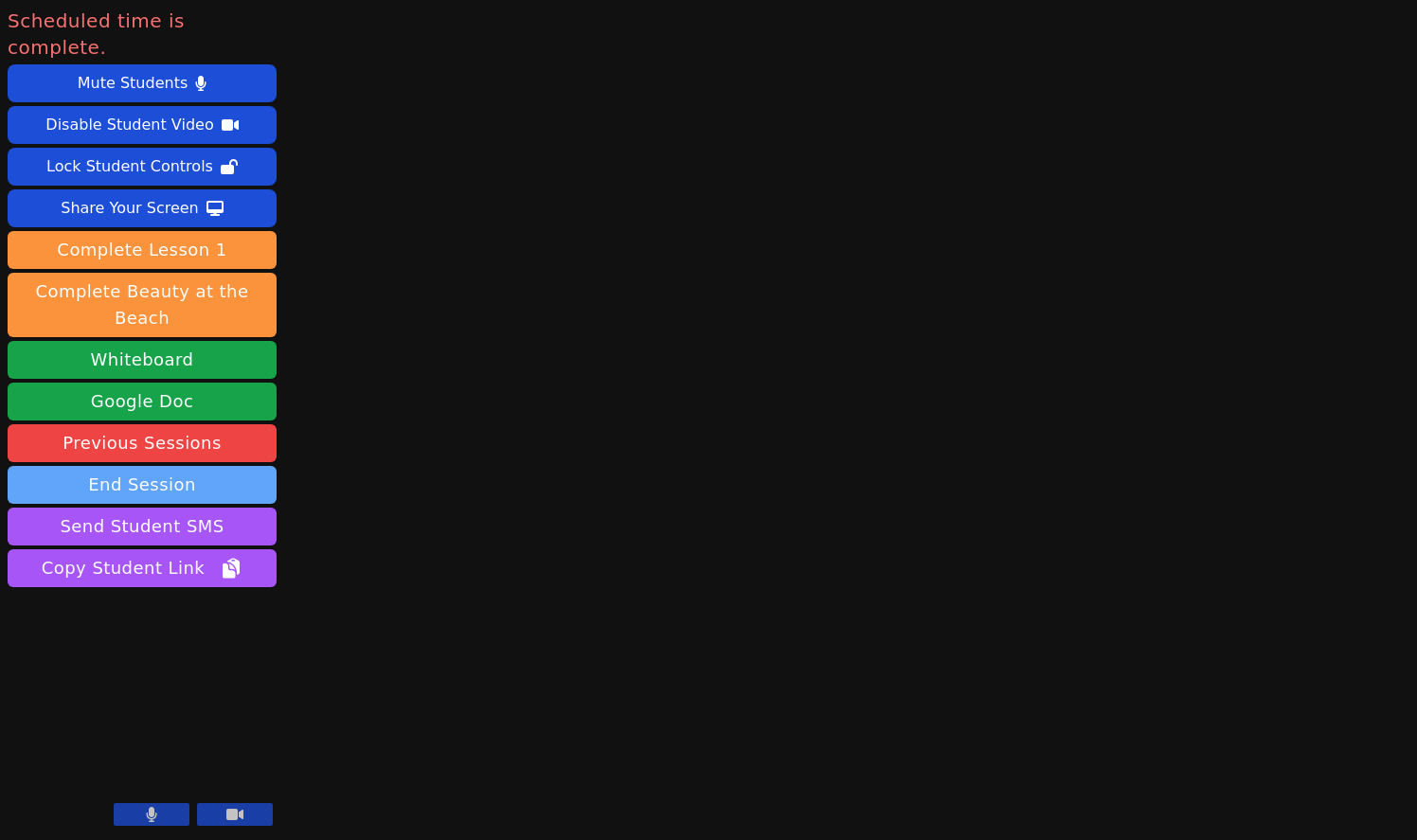
click at [211, 466] on button "End Session" at bounding box center [142, 485] width 269 height 38
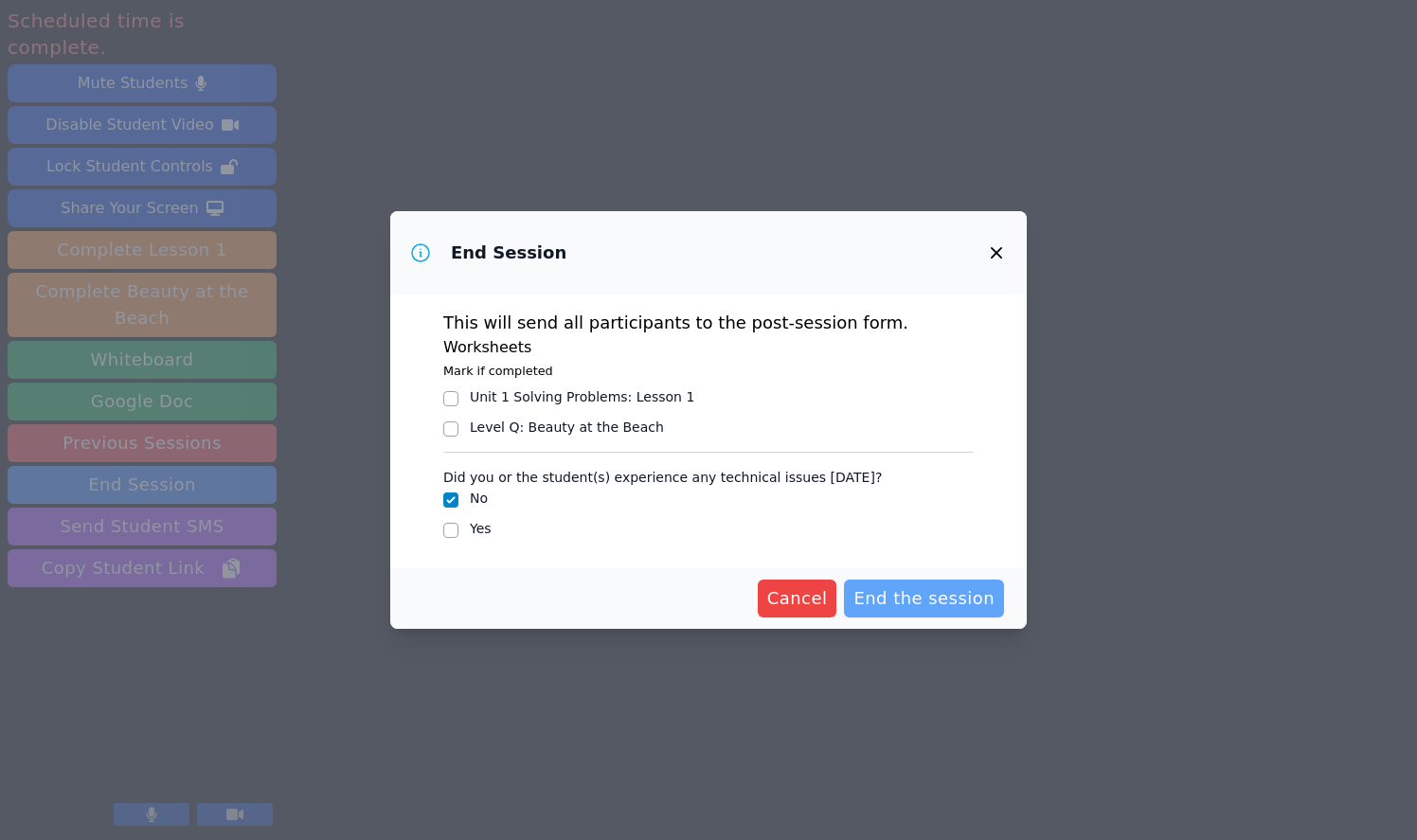
click at [942, 602] on span "End the session" at bounding box center [923, 598] width 141 height 27
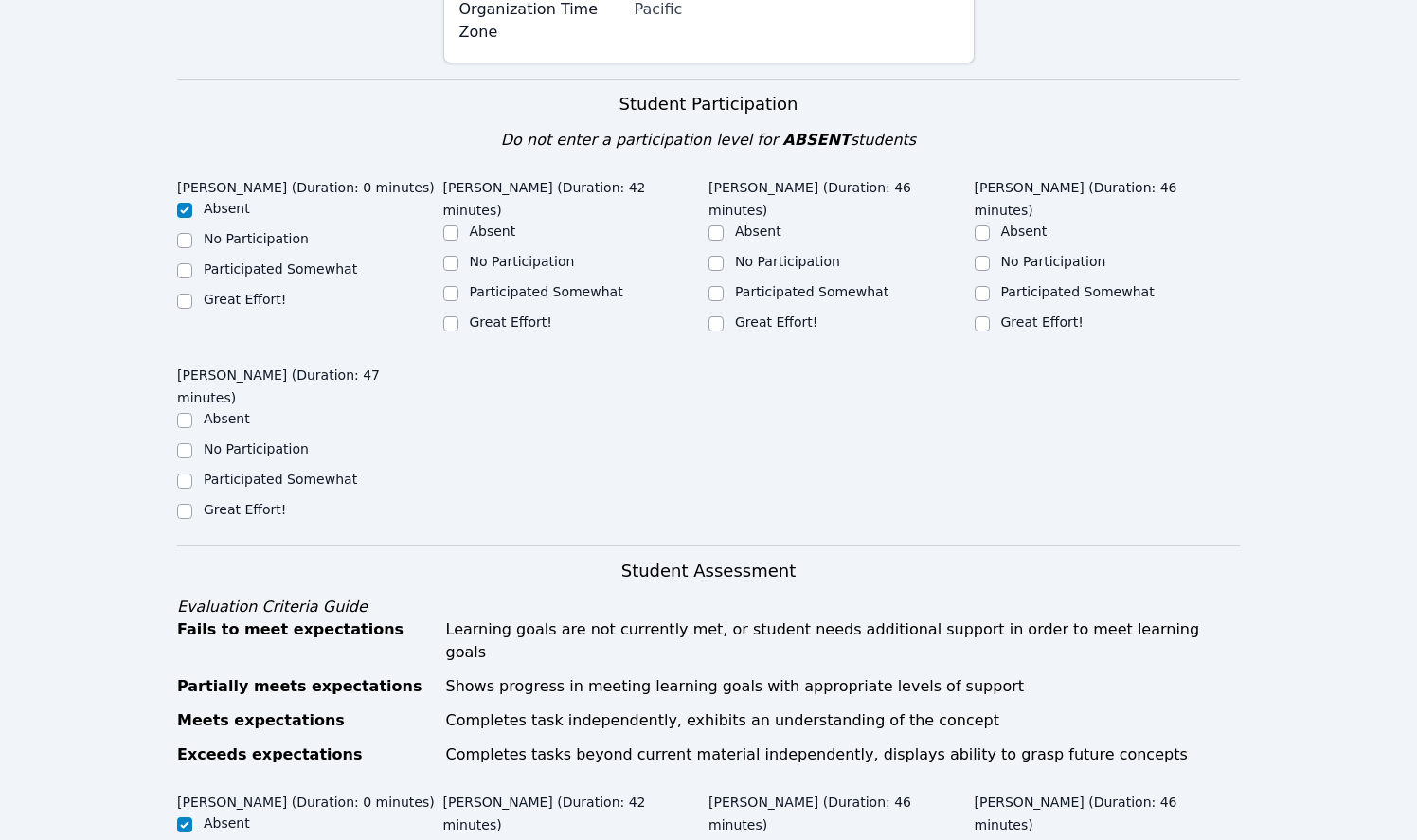
scroll to position [392, 0]
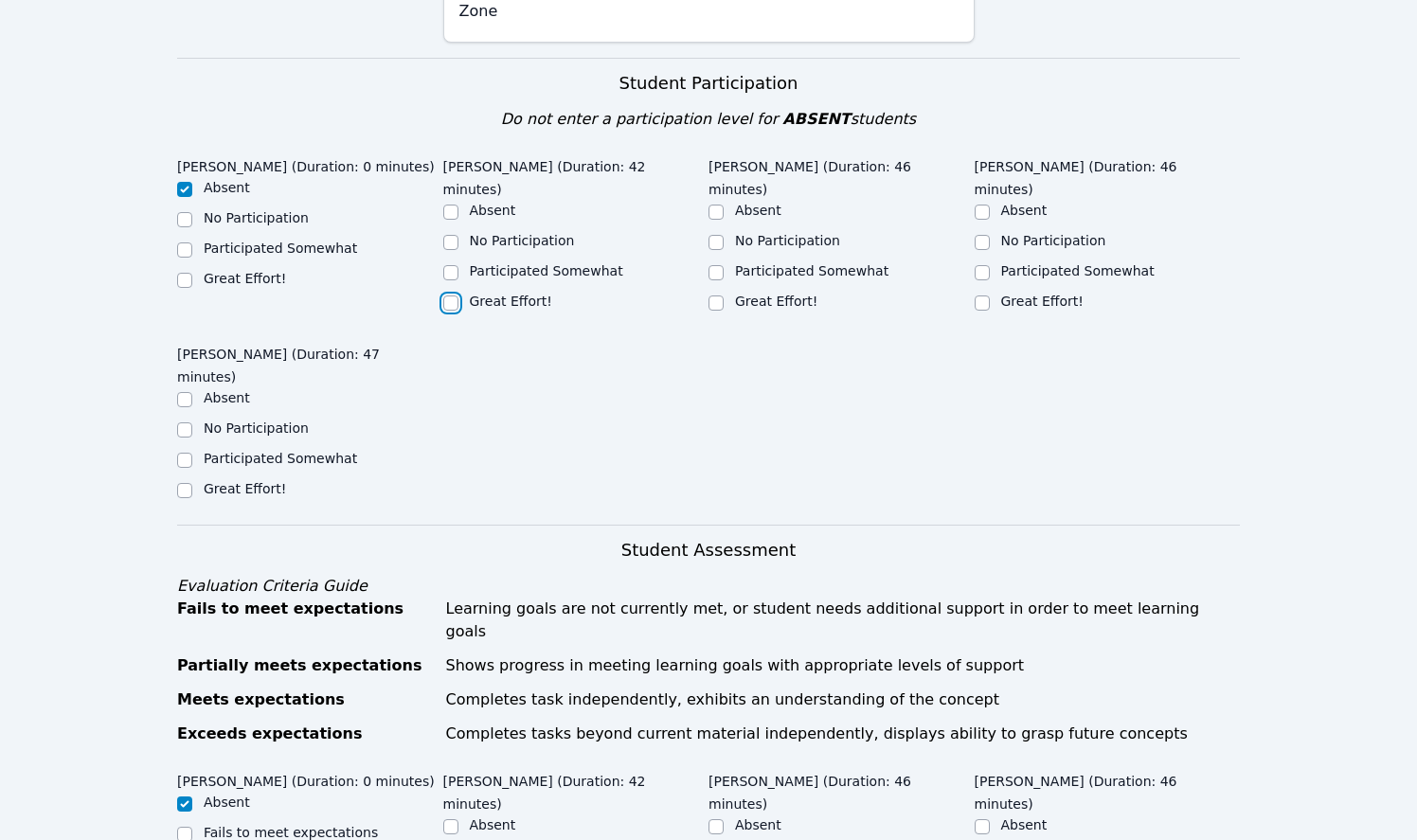
click at [446, 296] on input "Great Effort!" at bounding box center [450, 303] width 15 height 15
checkbox input "true"
click at [710, 296] on input "Great Effort!" at bounding box center [715, 303] width 15 height 15
checkbox input "true"
click at [979, 296] on input "Great Effort!" at bounding box center [981, 303] width 15 height 15
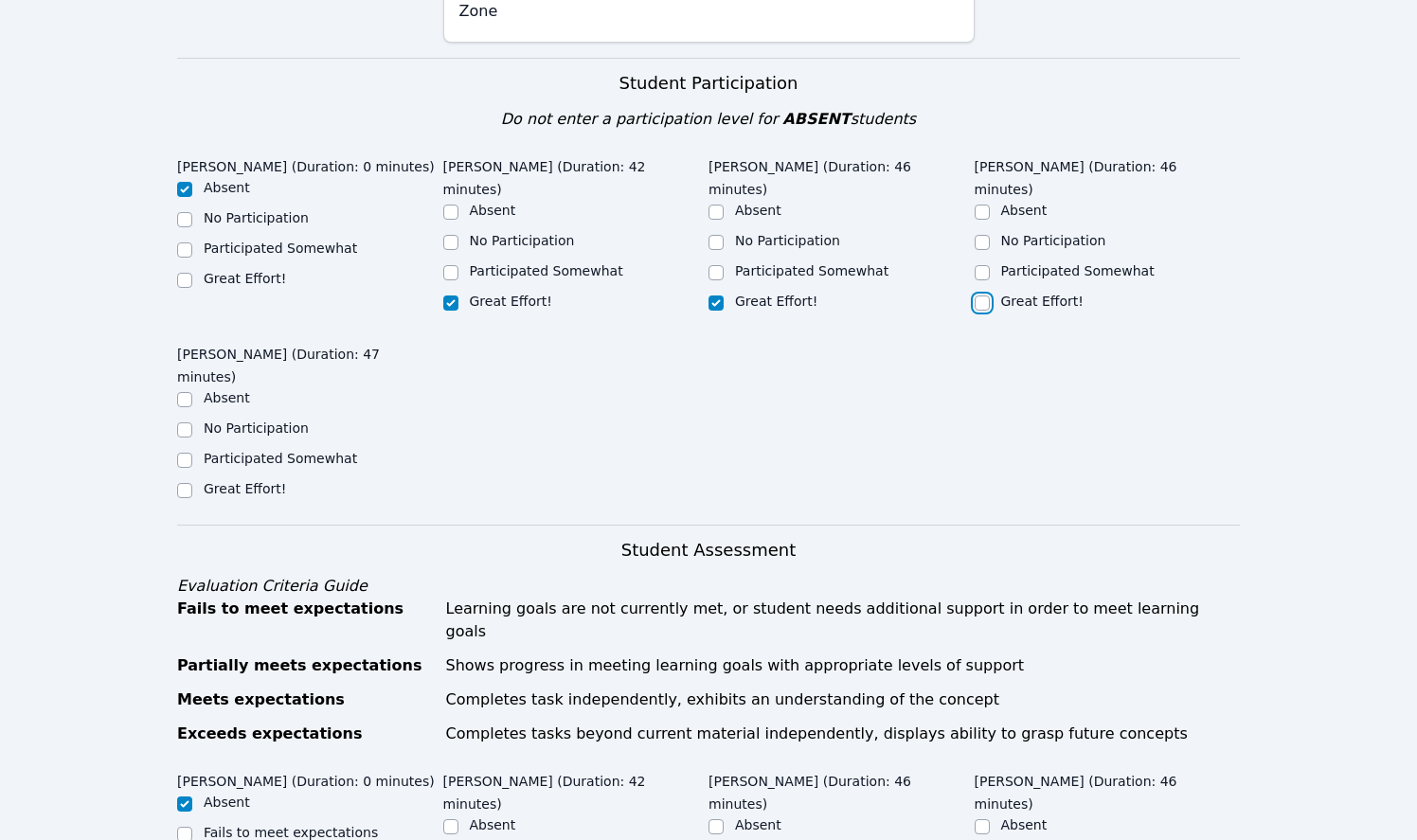
checkbox input "true"
click at [451, 265] on input "Participated Somewhat" at bounding box center [450, 272] width 15 height 15
checkbox input "true"
checkbox input "false"
click at [185, 483] on input "Great Effort!" at bounding box center [184, 490] width 15 height 15
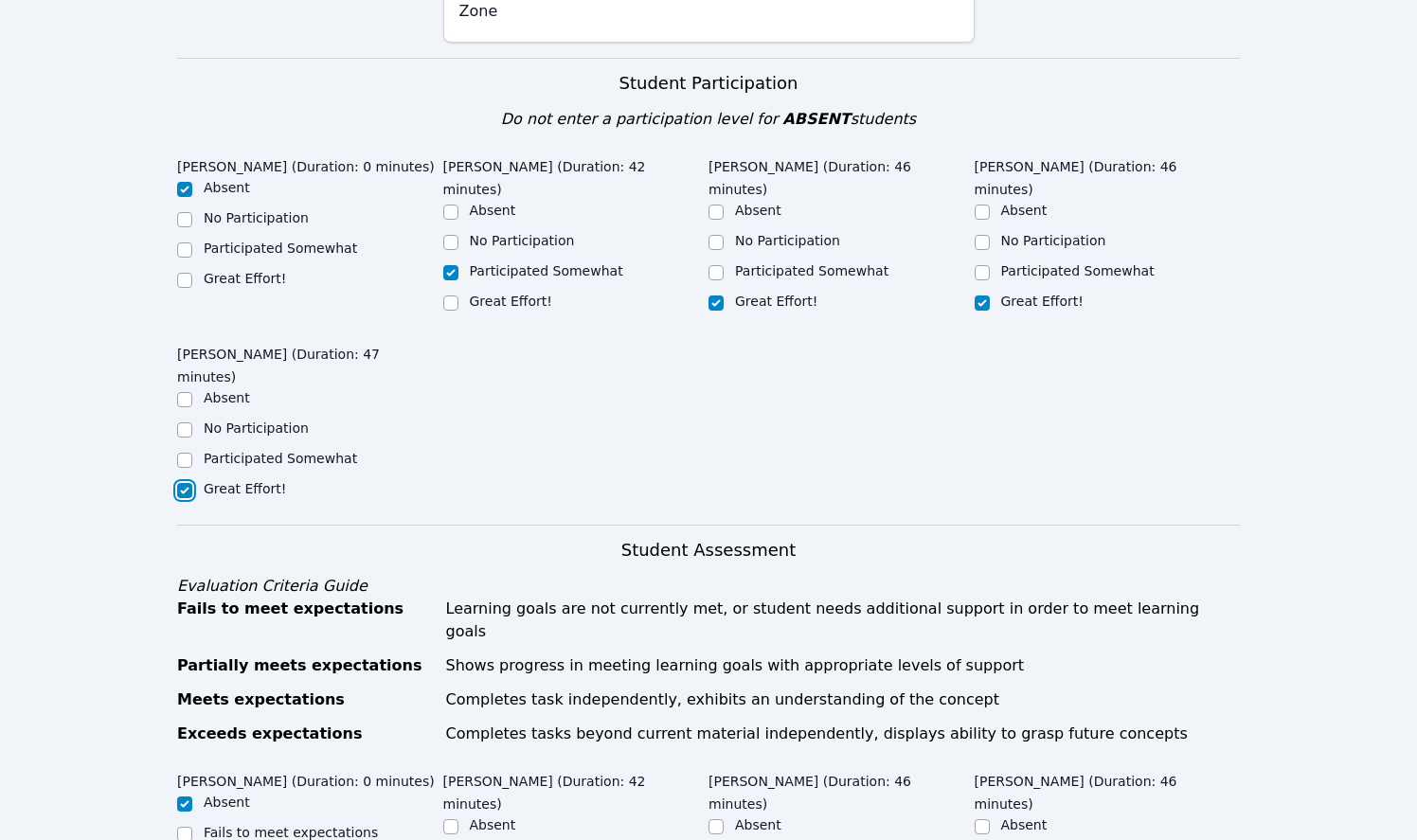
checkbox input "true"
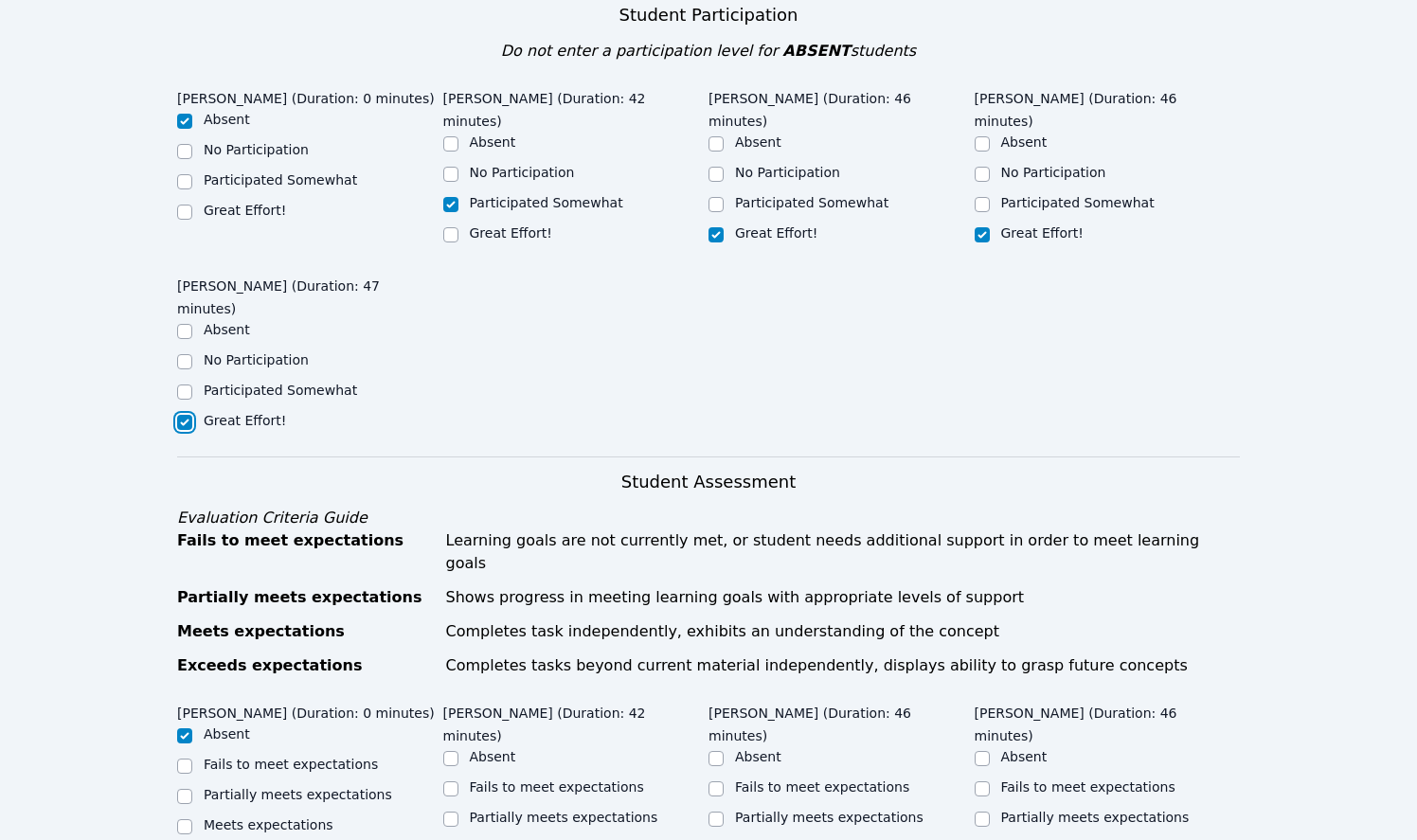
scroll to position [462, 0]
click at [451, 226] on input "Great Effort!" at bounding box center [450, 233] width 15 height 15
checkbox input "true"
checkbox input "false"
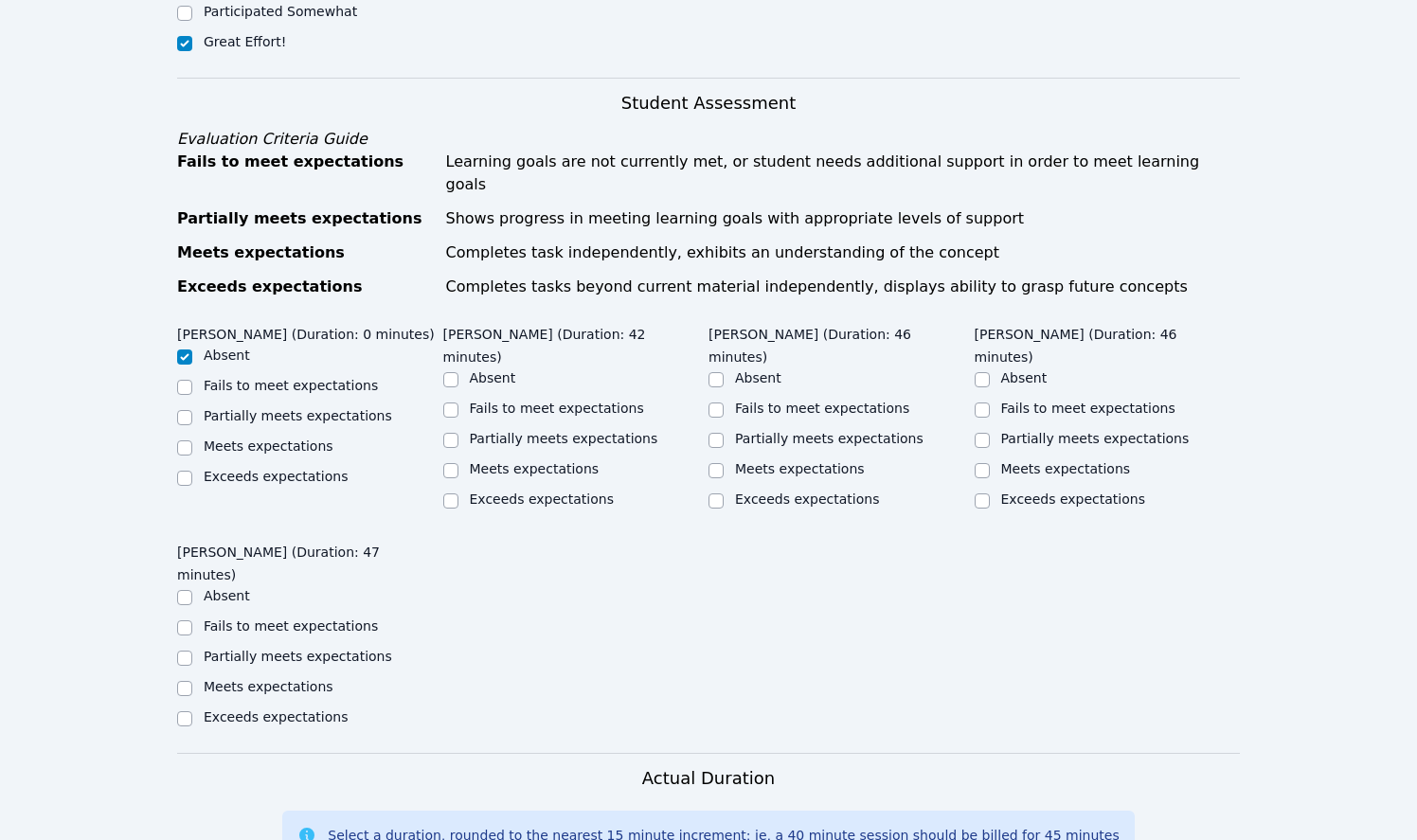
scroll to position [831, 0]
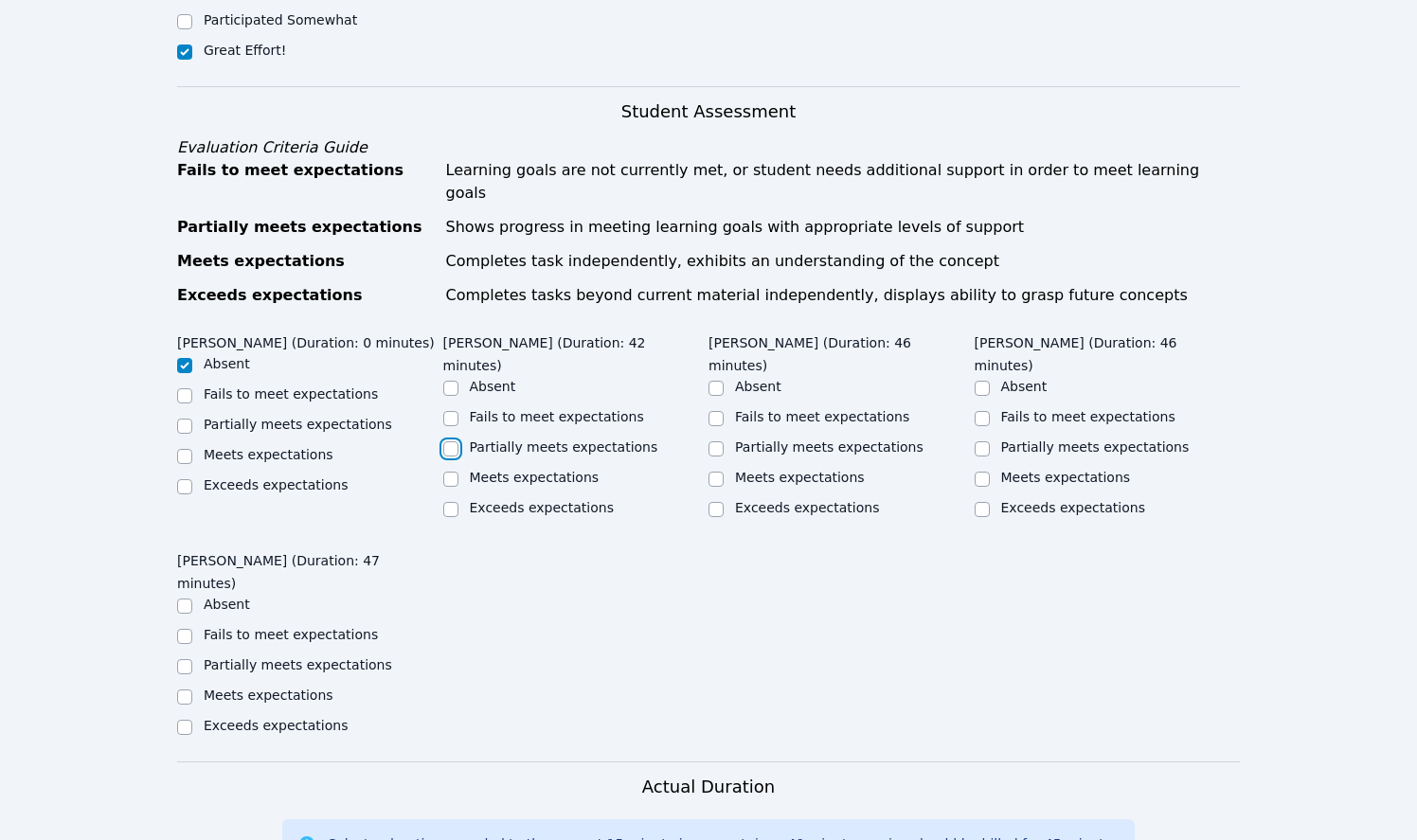
click at [450, 441] on input "Partially meets expectations" at bounding box center [450, 448] width 15 height 15
checkbox input "true"
click at [715, 472] on input "Meets expectations" at bounding box center [715, 479] width 15 height 15
checkbox input "true"
click at [977, 441] on input "Partially meets expectations" at bounding box center [981, 448] width 15 height 15
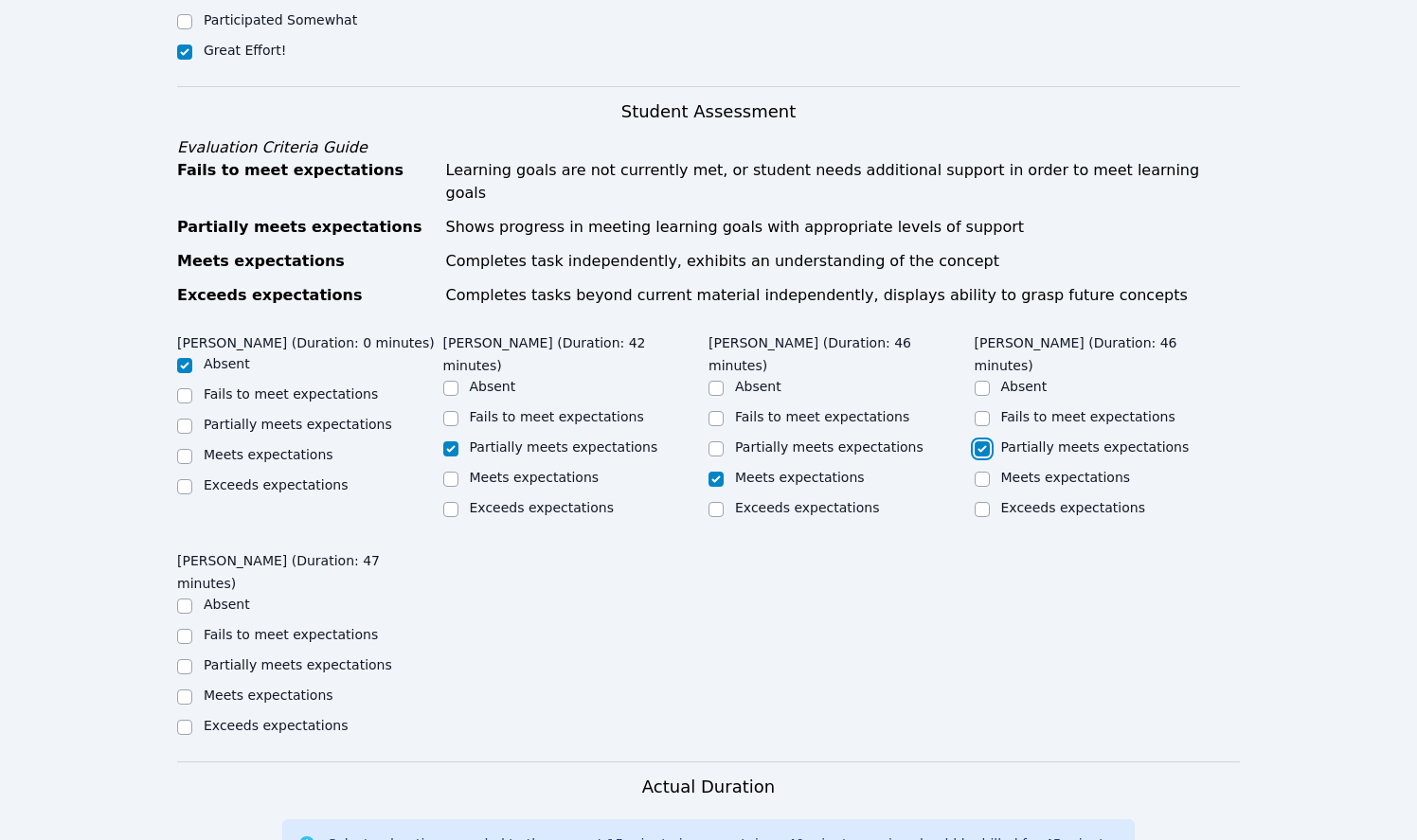
checkbox input "true"
click at [184, 659] on input "Partially meets expectations" at bounding box center [184, 666] width 15 height 15
checkbox input "true"
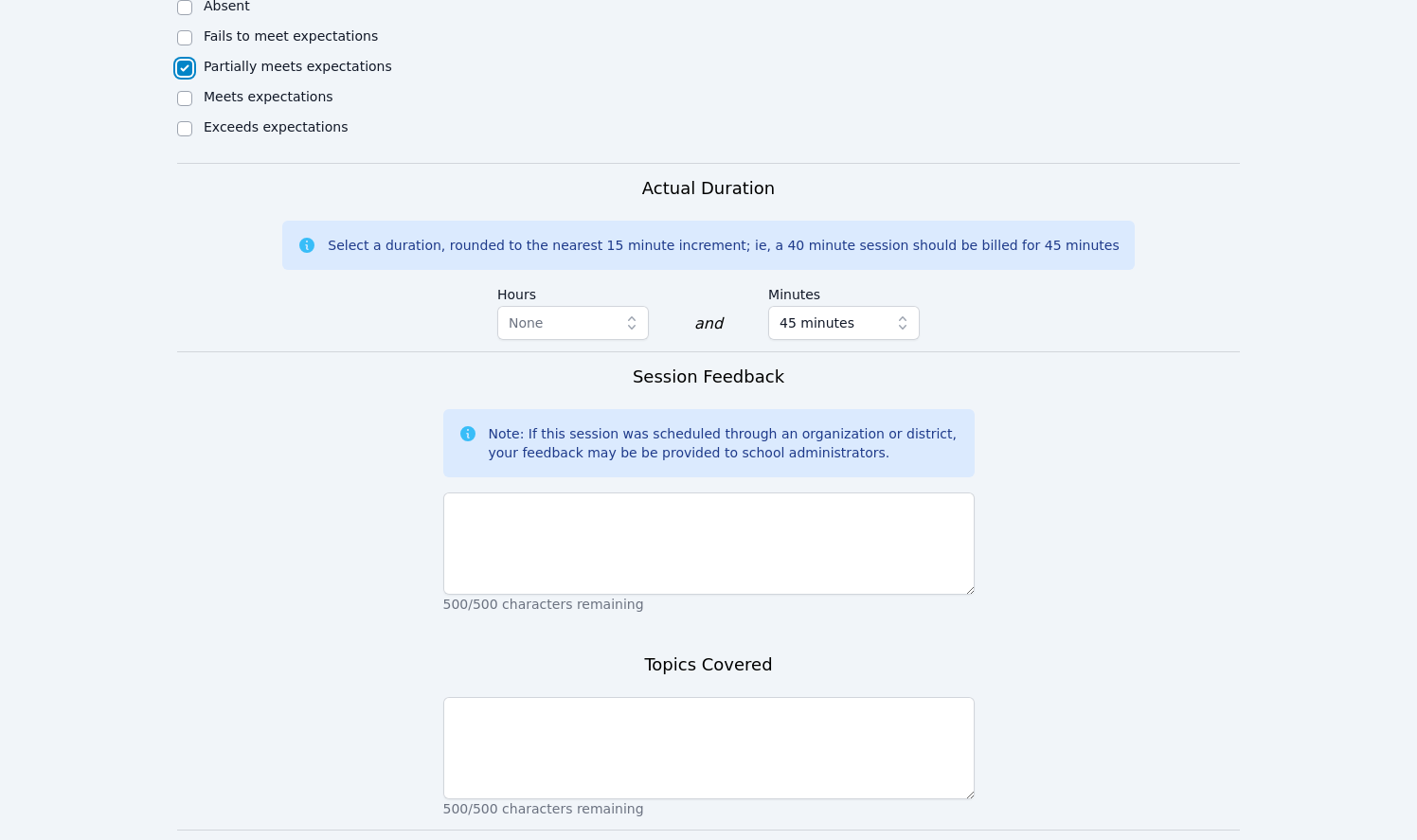
scroll to position [1433, 0]
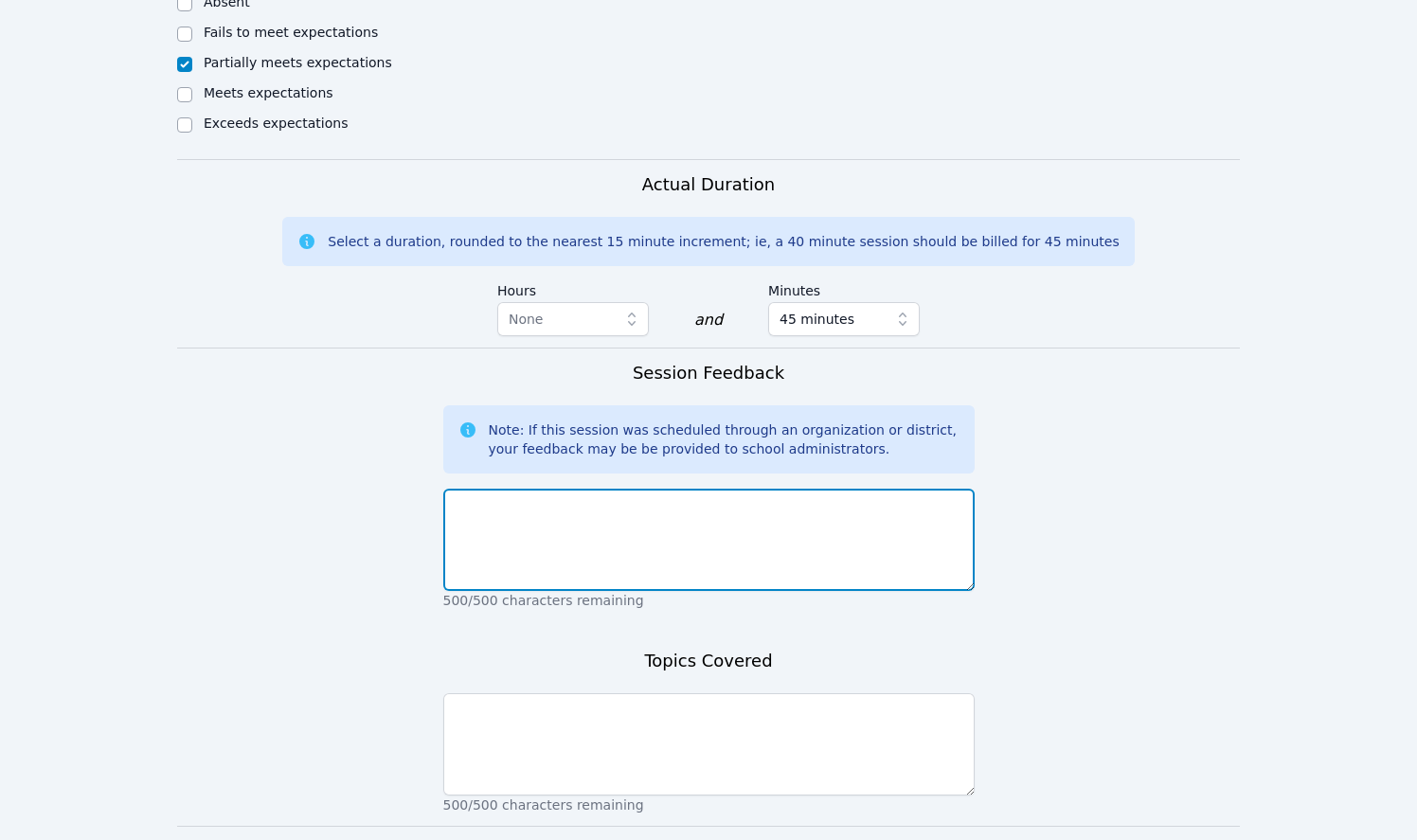
click at [564, 489] on textarea at bounding box center [708, 539] width 531 height 102
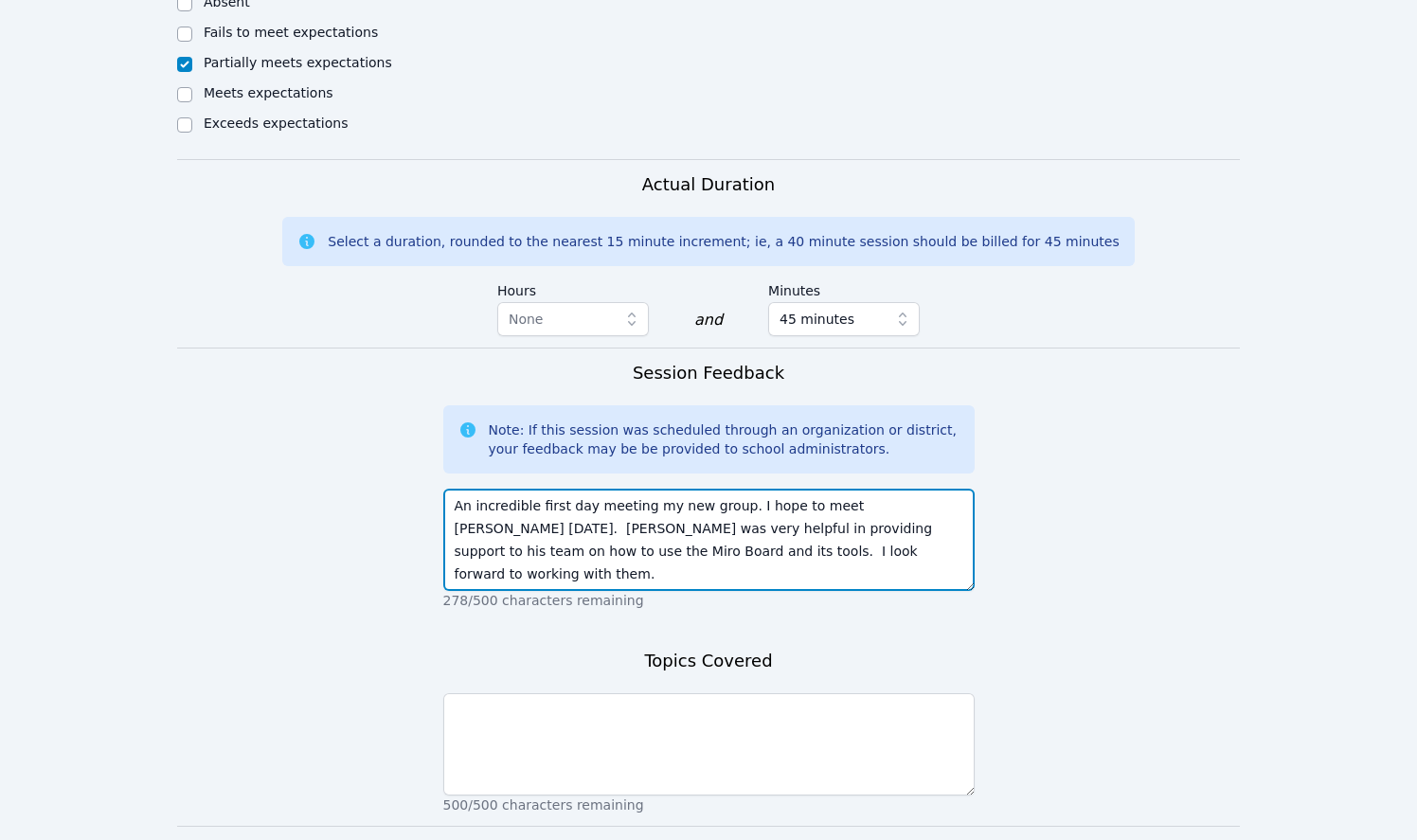
type textarea "An incredible first day meeting my new group. I hope to meet Margarita tomorrow…"
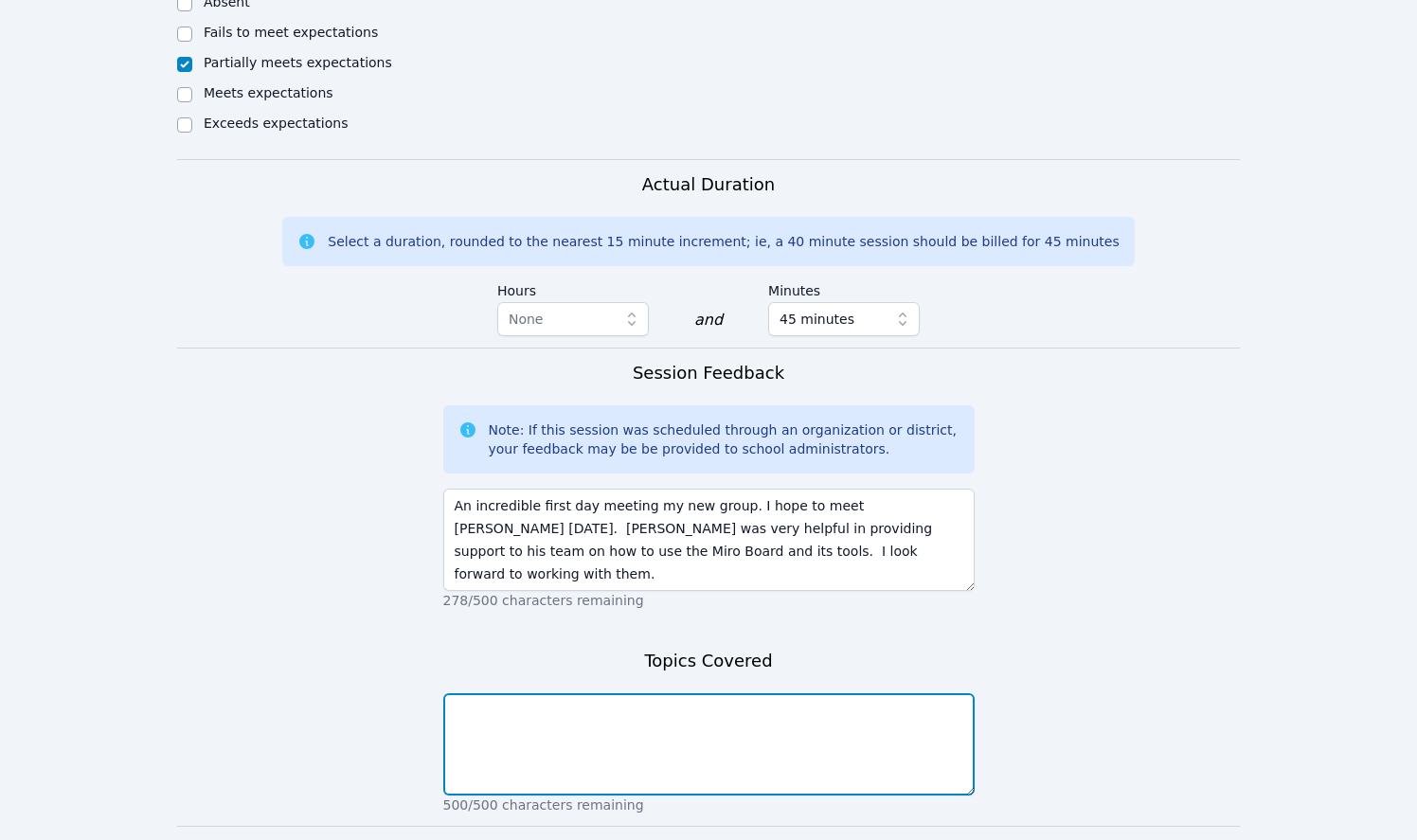
click at [545, 693] on textarea at bounding box center [708, 744] width 531 height 102
type textarea "Navigating the Miro Board by filling out Meet/Greet forms."
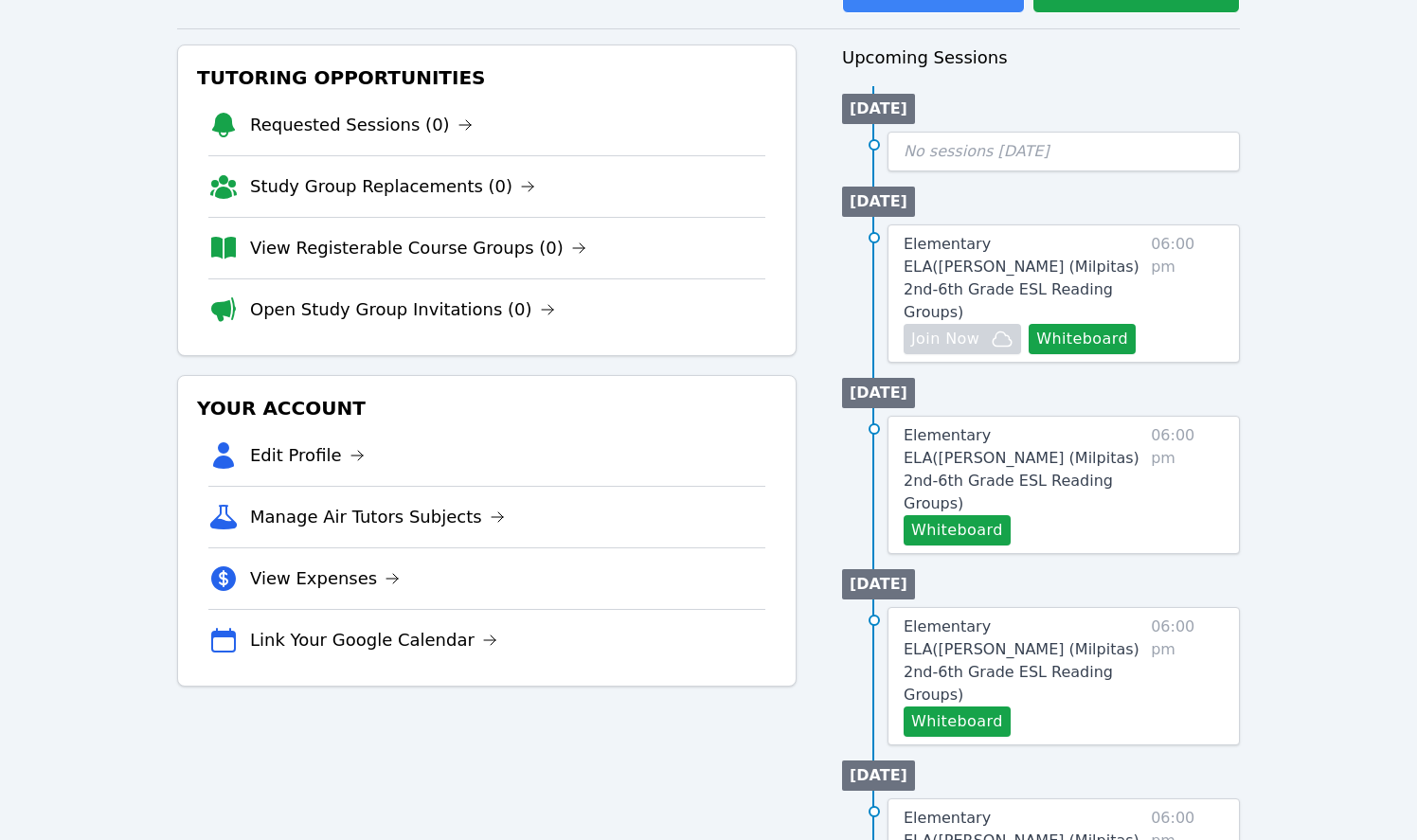
scroll to position [160, 0]
